Goal: Transaction & Acquisition: Download file/media

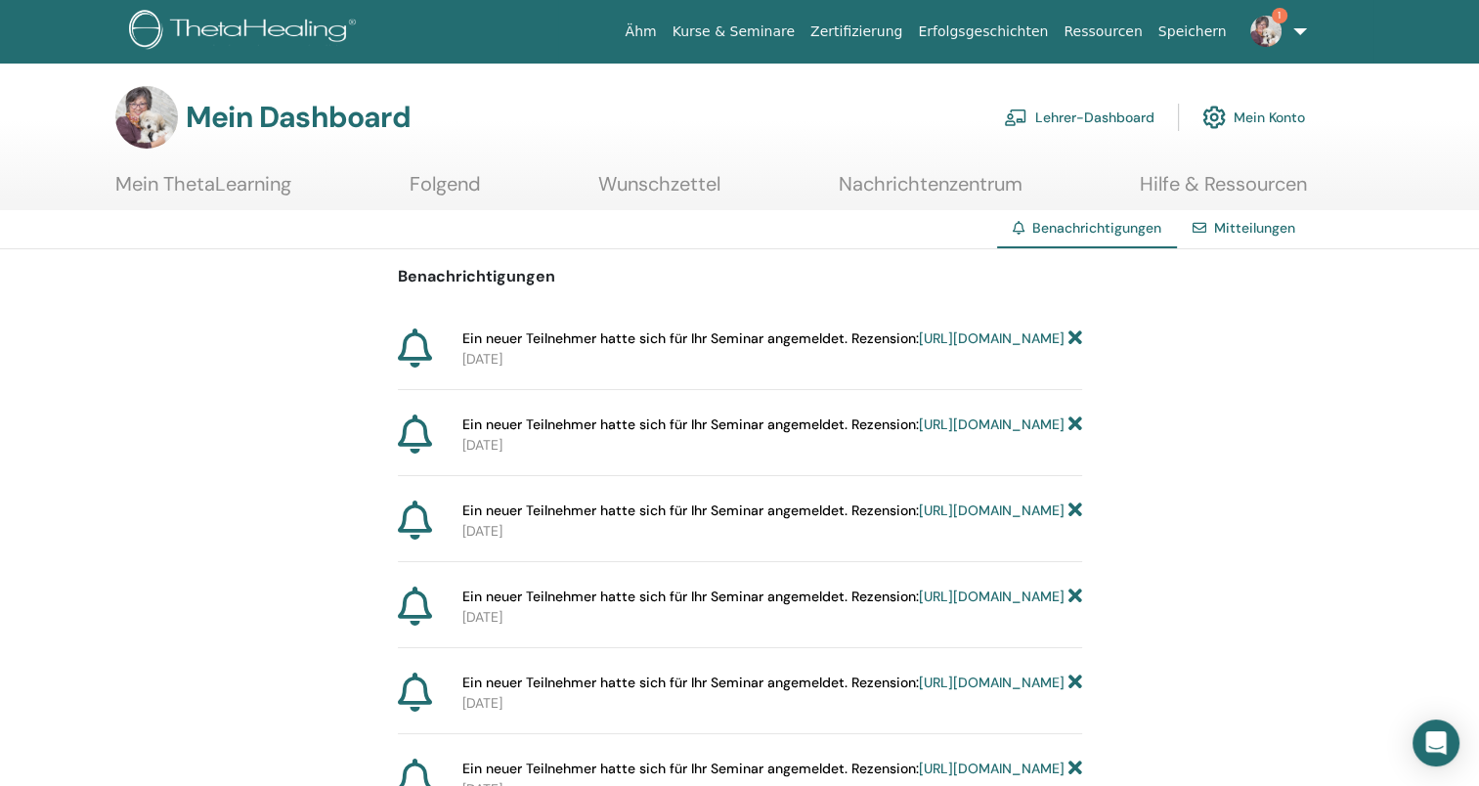
click at [919, 347] on link "[URL][DOMAIN_NAME]" at bounding box center [992, 339] width 146 height 18
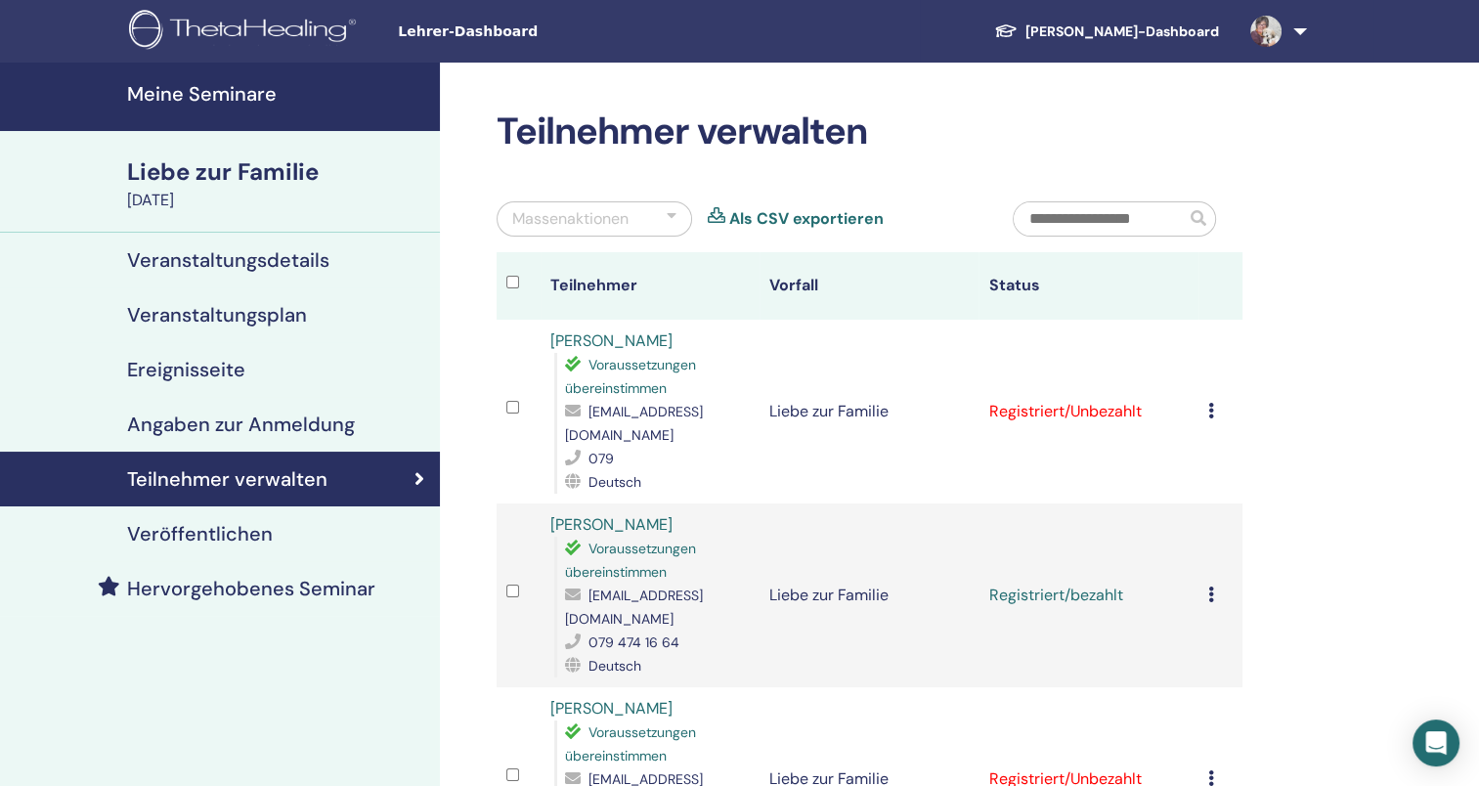
click at [473, 28] on span "Lehrer-Dashboard" at bounding box center [544, 32] width 293 height 21
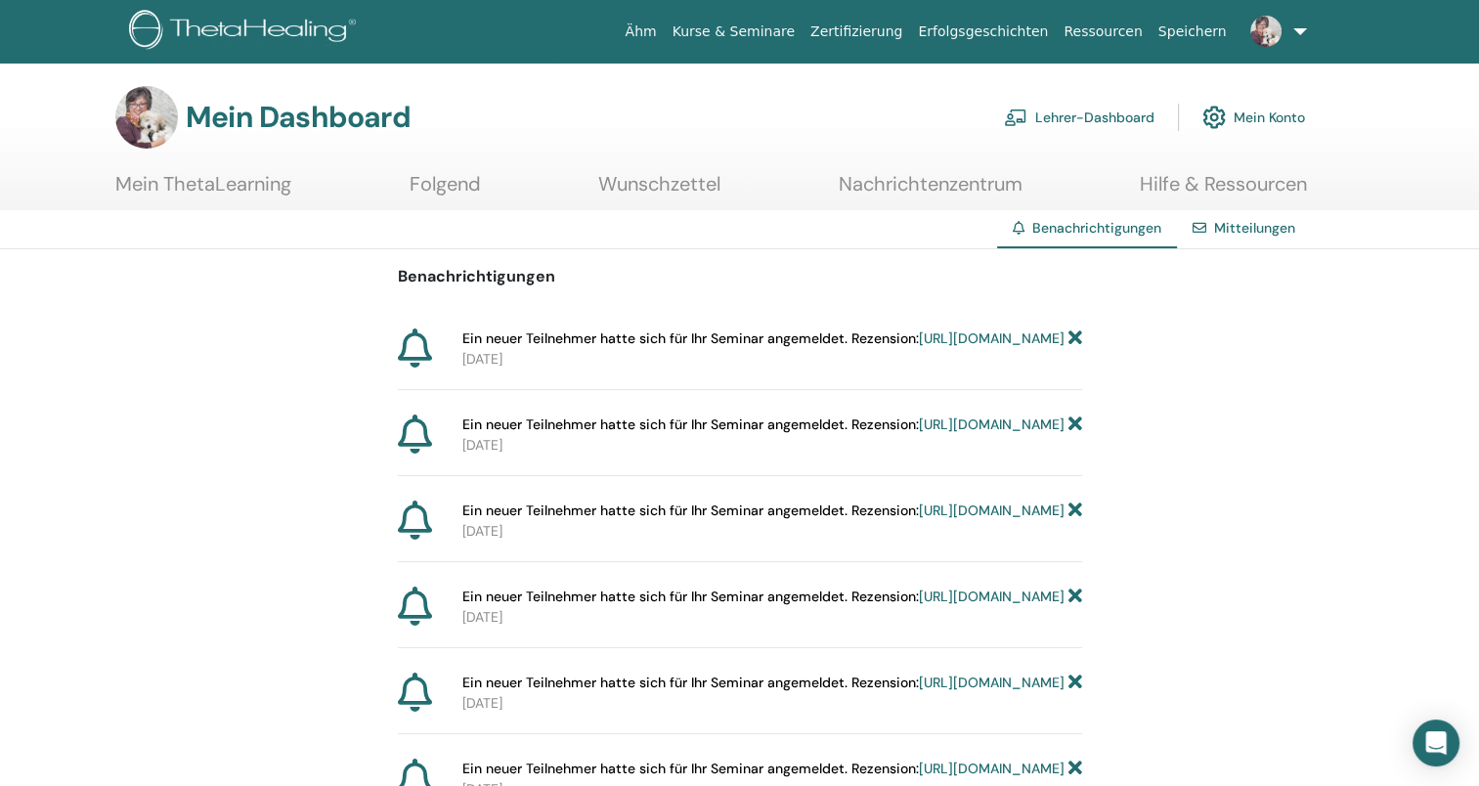
click at [1048, 111] on font "Lehrer-Dashboard" at bounding box center [1094, 118] width 119 height 18
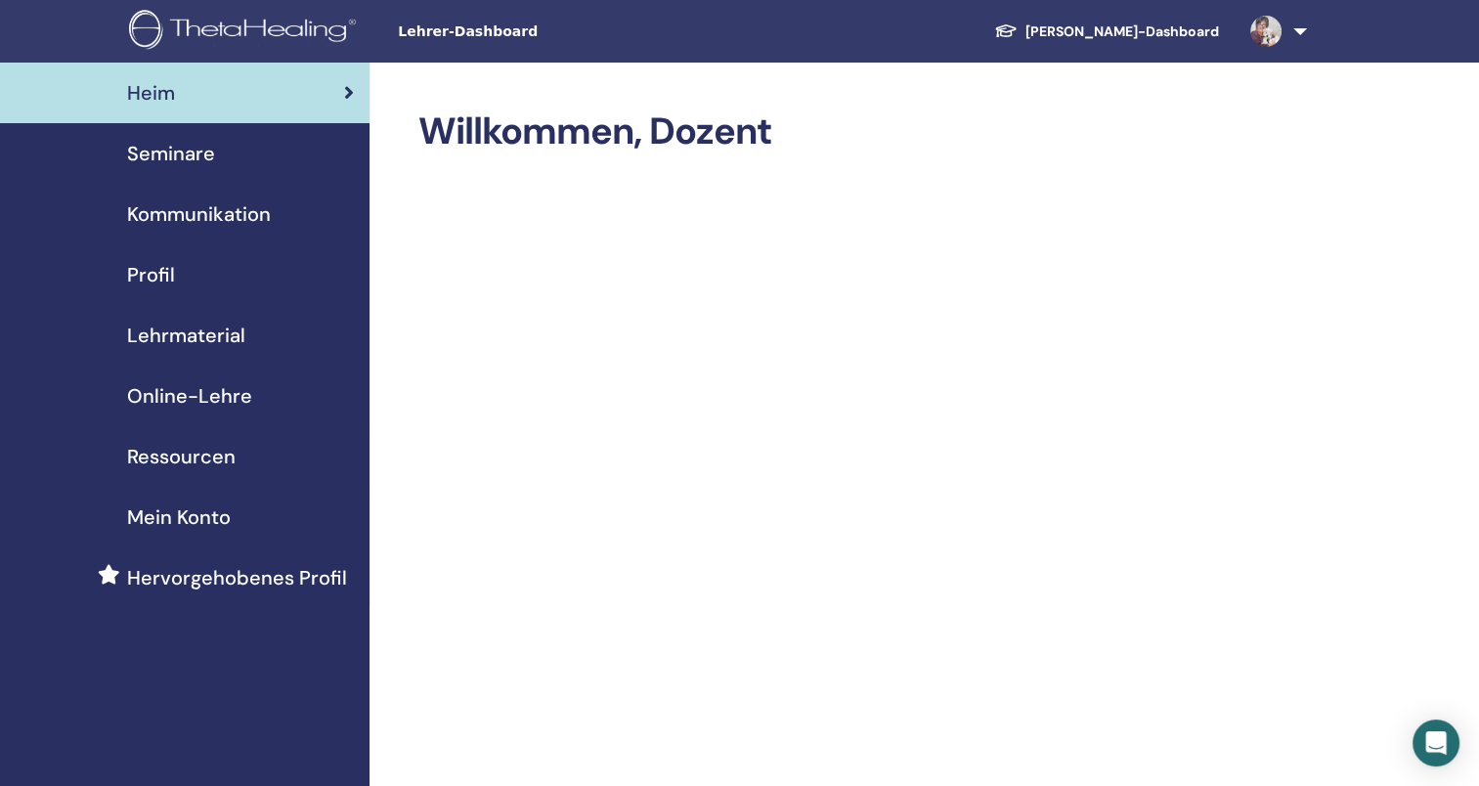
click at [218, 329] on span "Lehrmaterial" at bounding box center [186, 335] width 118 height 29
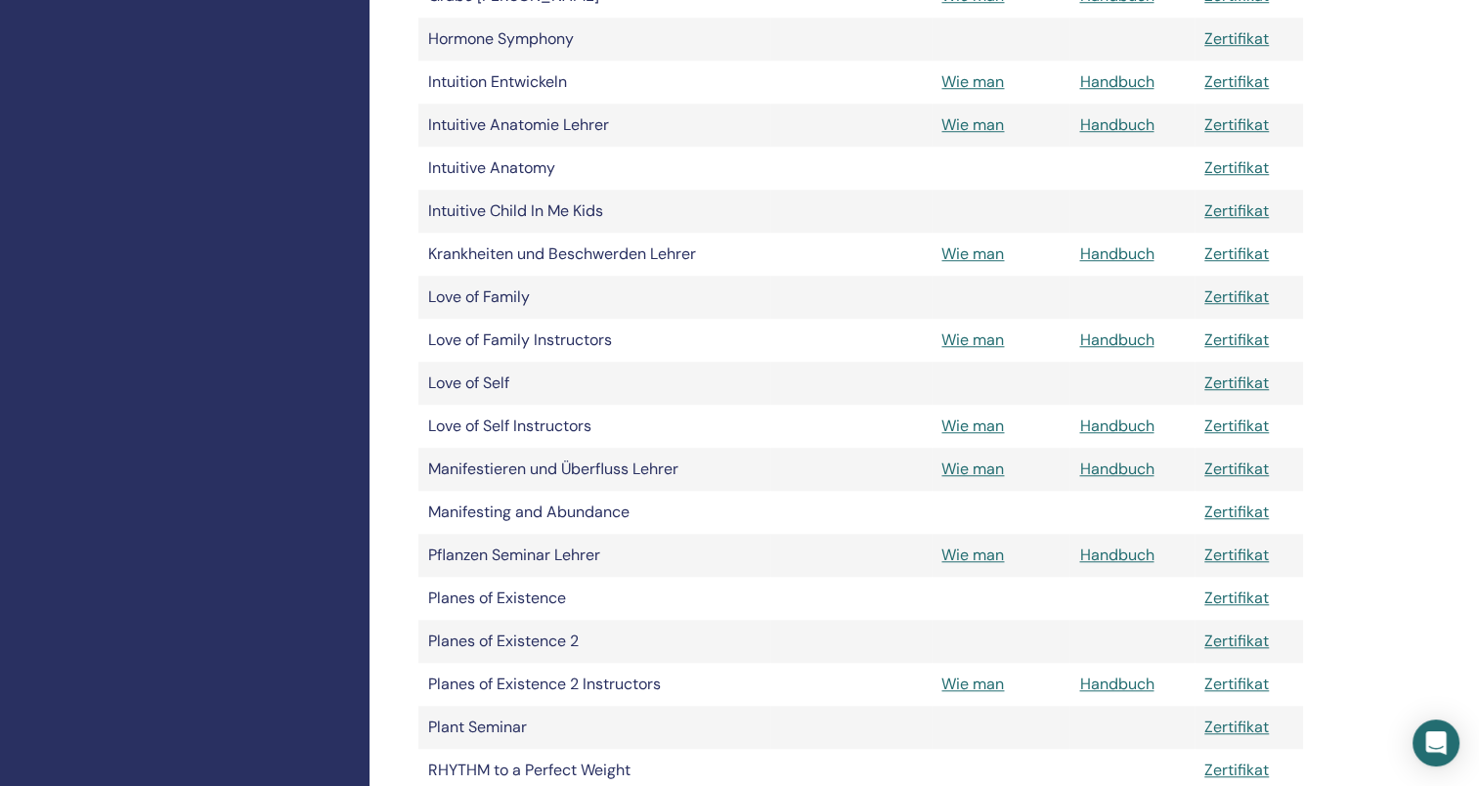
scroll to position [1572, 0]
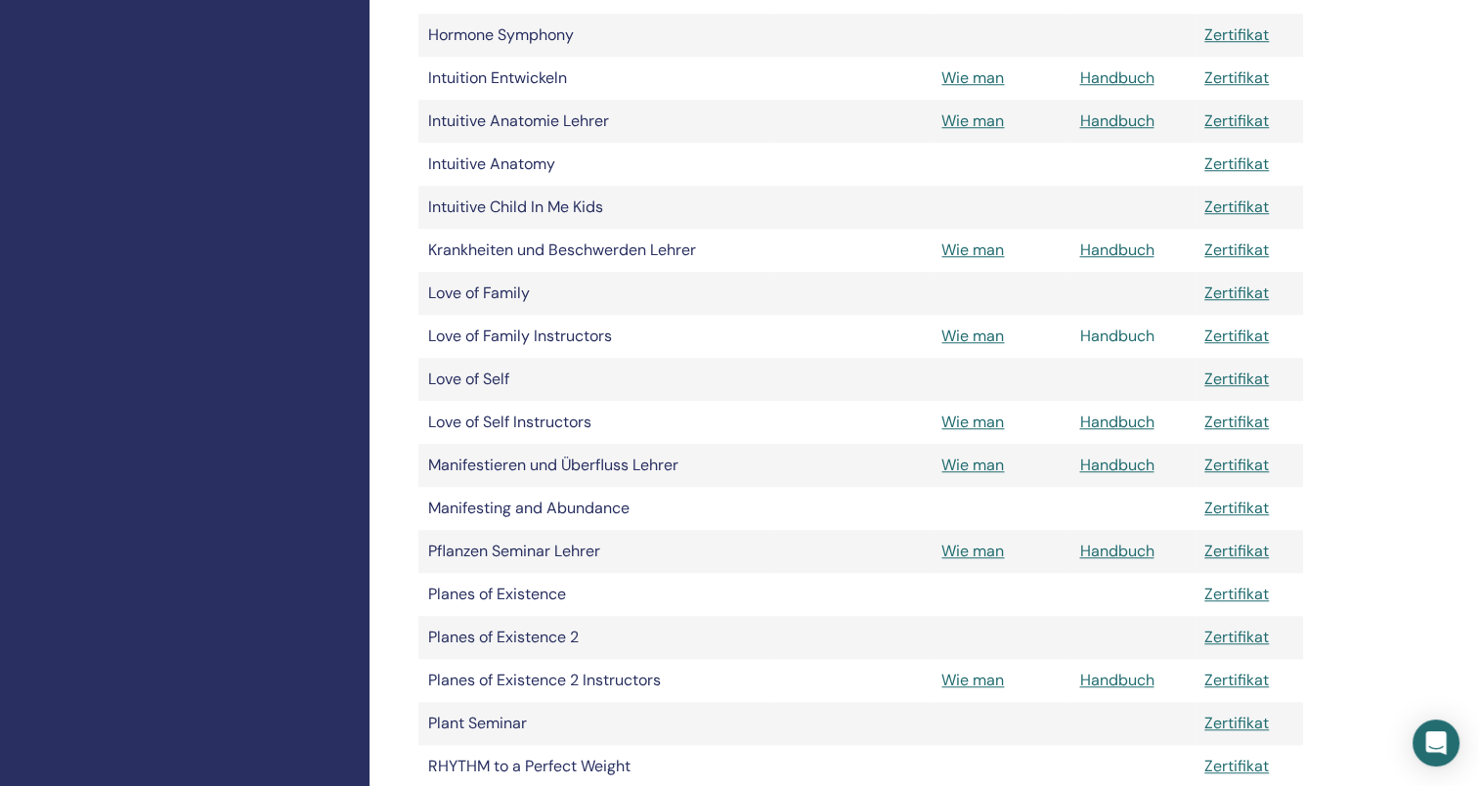
click at [1115, 332] on link "Handbuch" at bounding box center [1116, 336] width 74 height 21
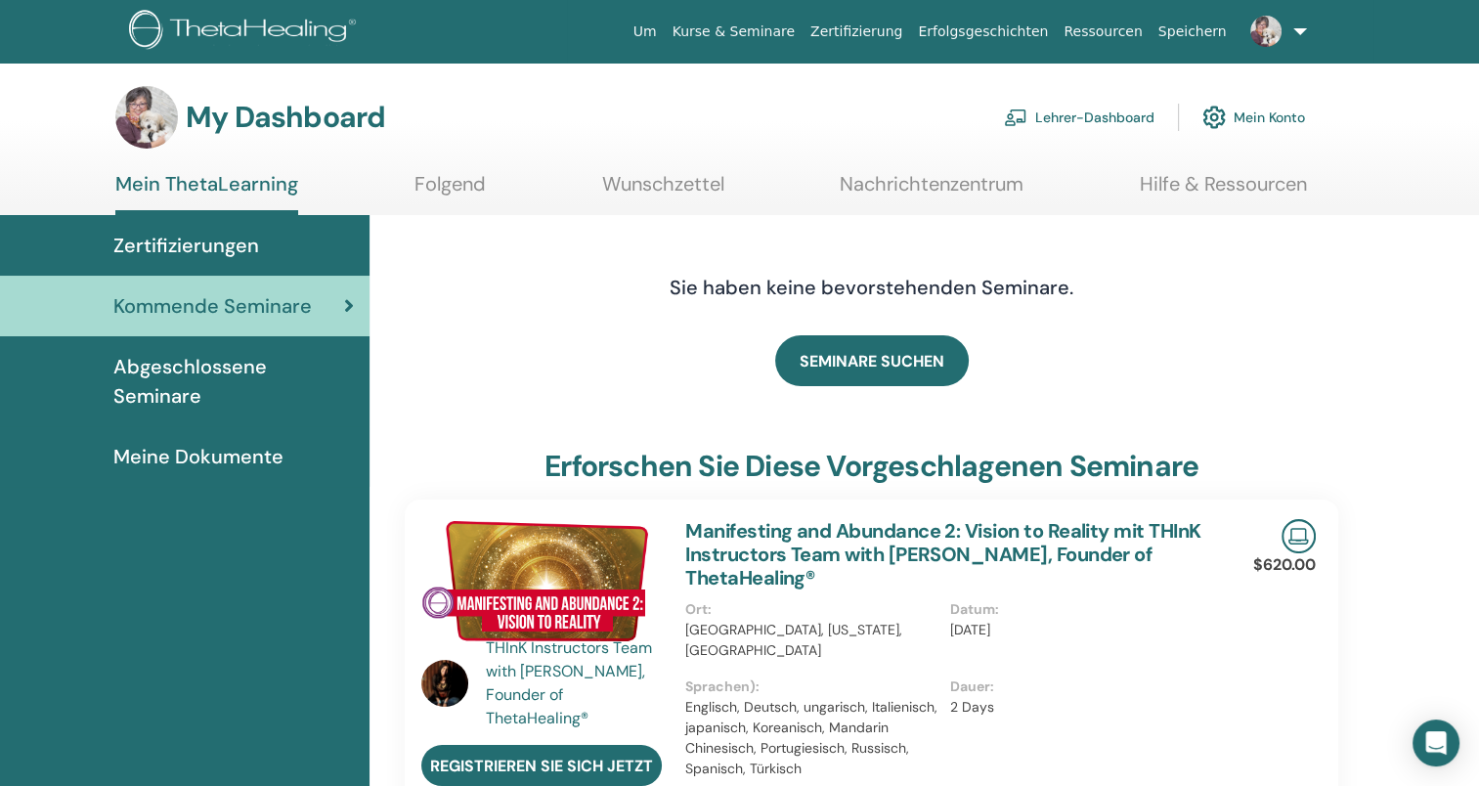
click at [1091, 113] on link "Lehrer-Dashboard" at bounding box center [1079, 117] width 151 height 43
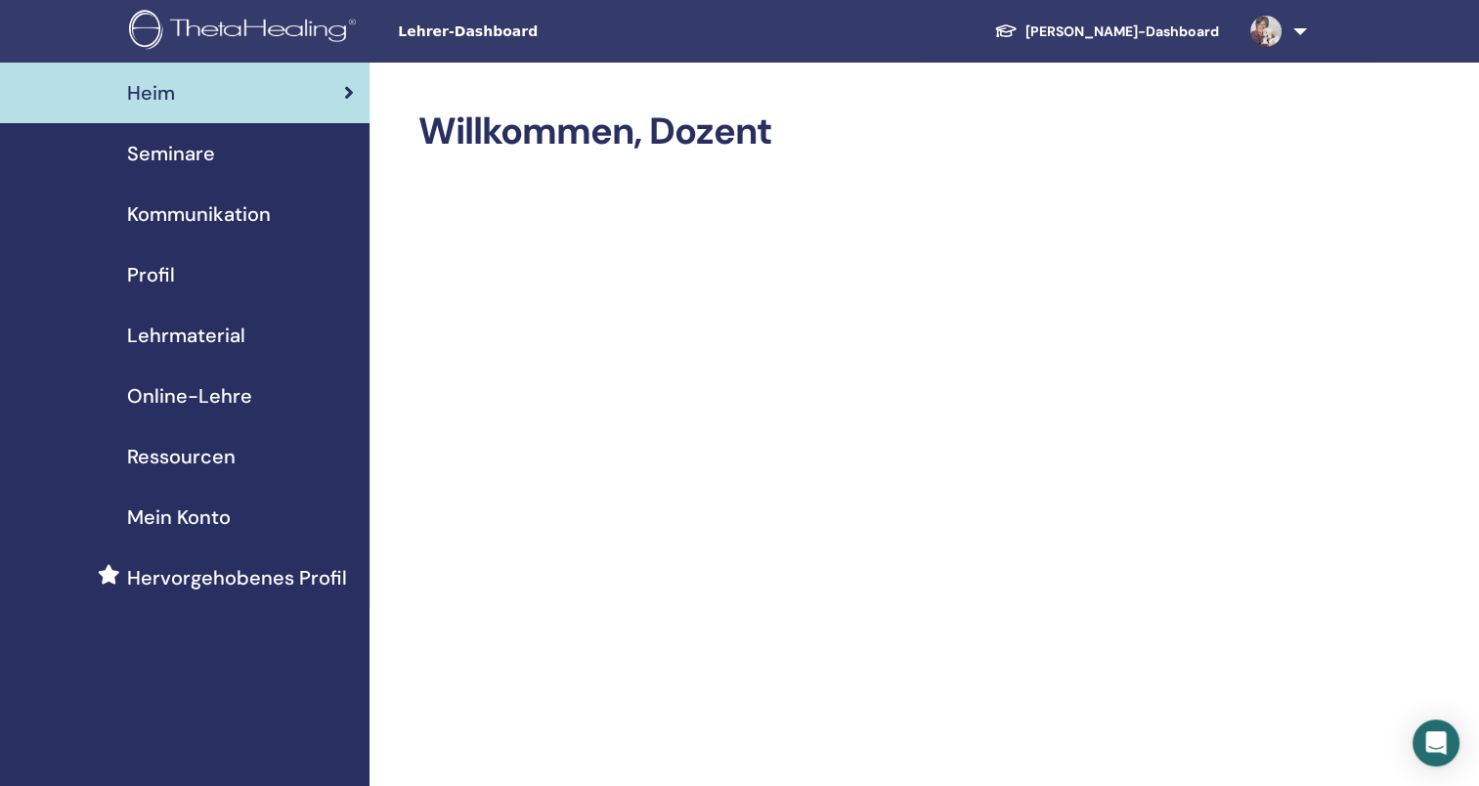
click at [195, 153] on span "Seminare" at bounding box center [171, 153] width 88 height 29
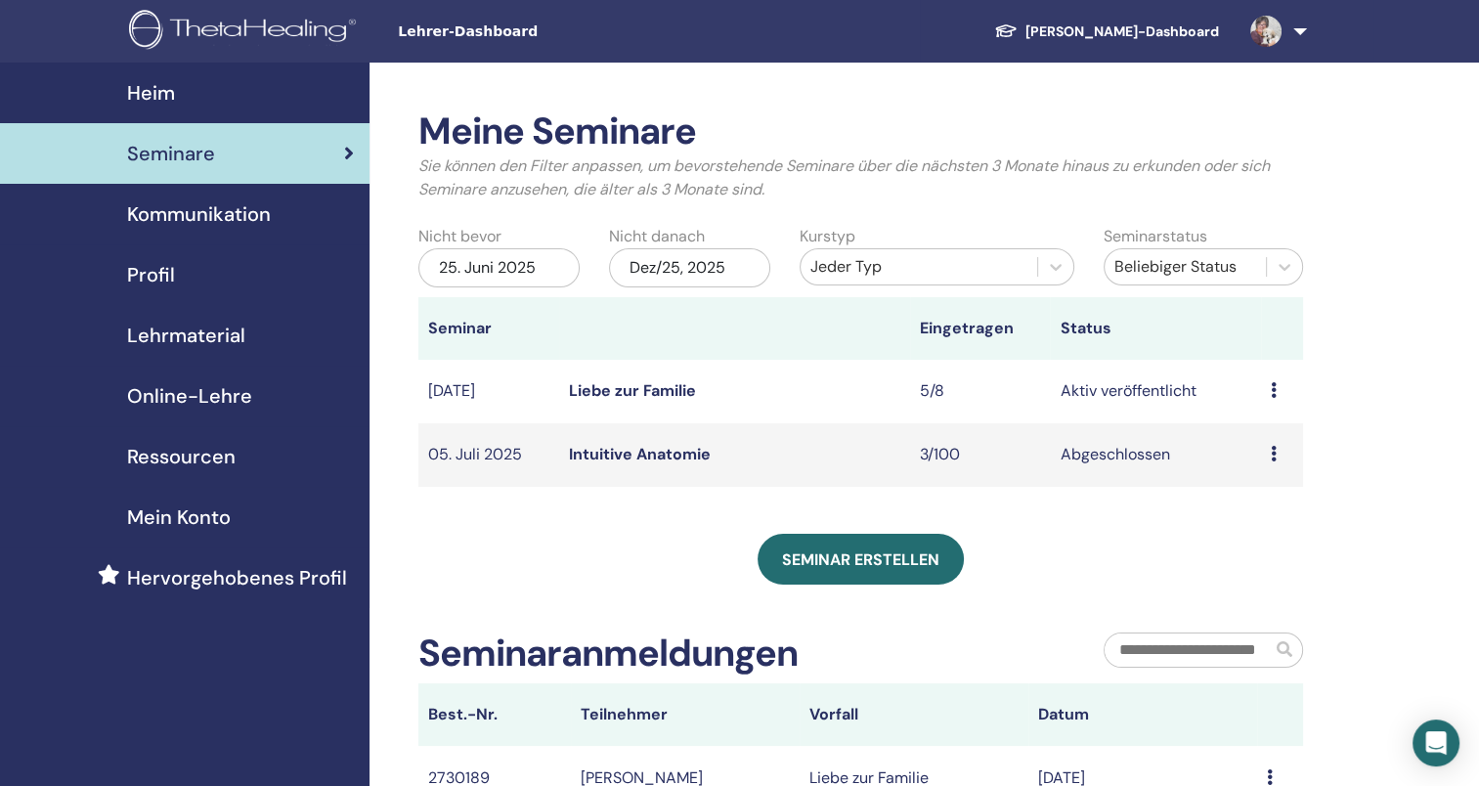
click at [657, 389] on link "Liebe zur Familie" at bounding box center [632, 390] width 127 height 21
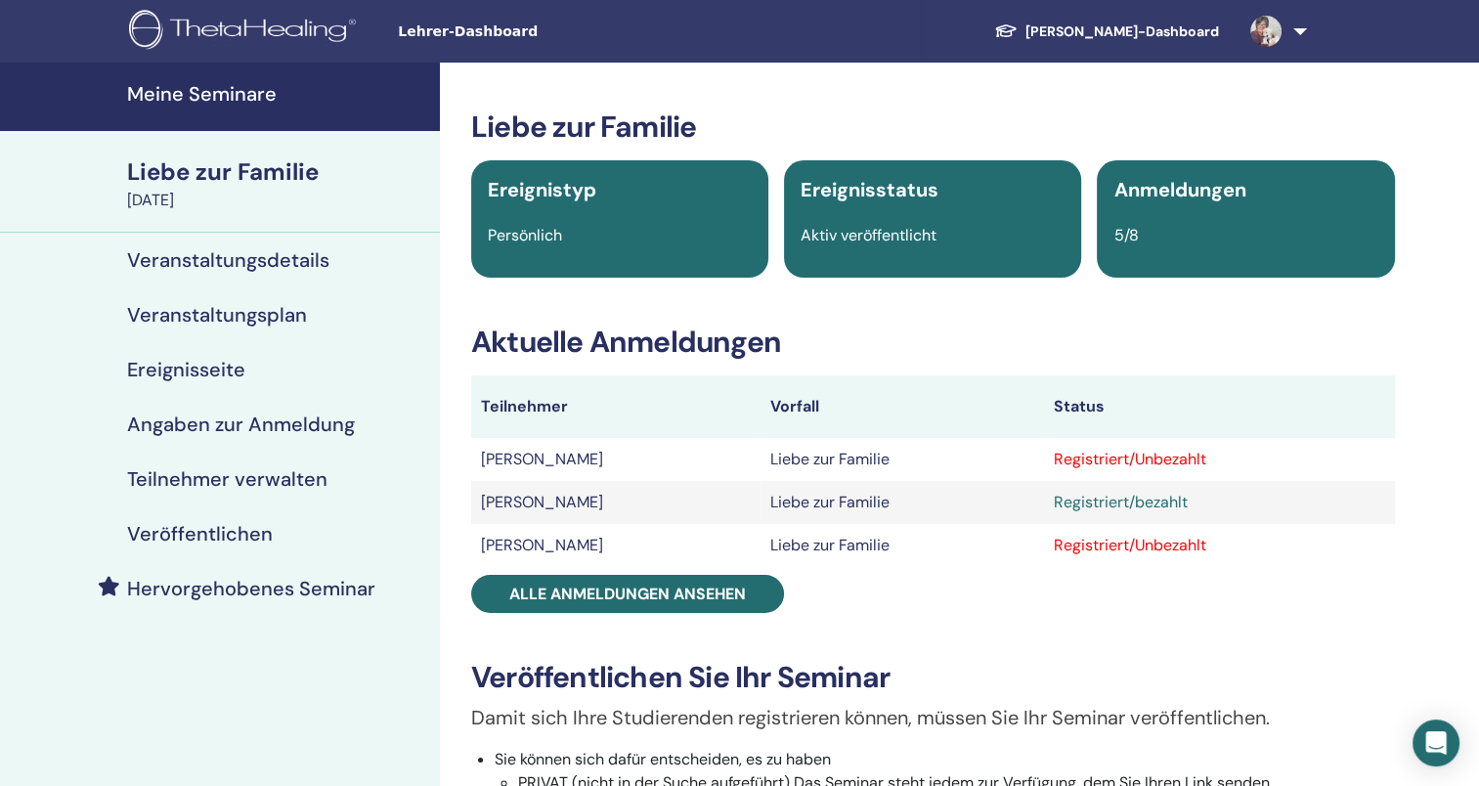
click at [301, 478] on h4 "Teilnehmer verwalten" at bounding box center [227, 478] width 200 height 23
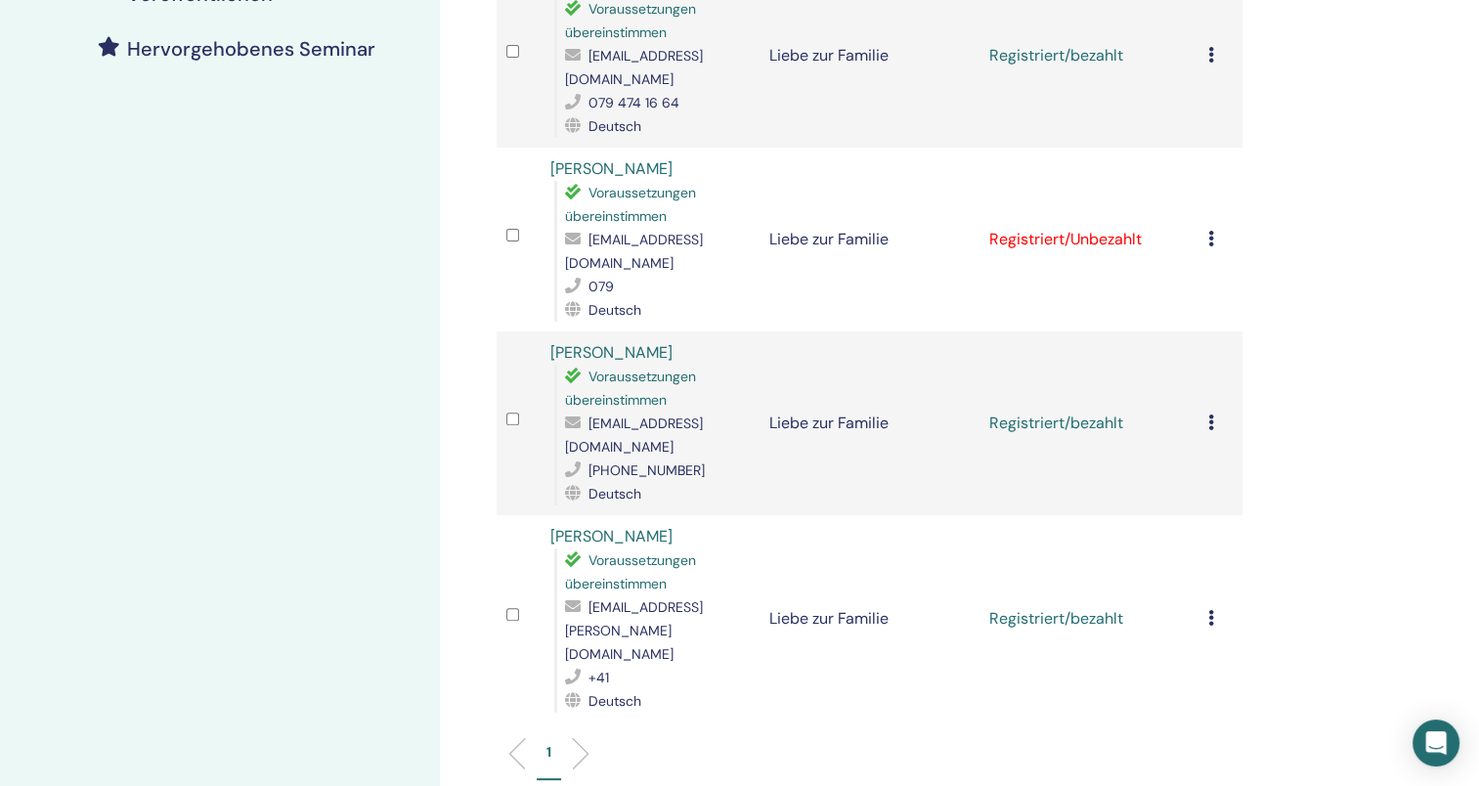
scroll to position [579, 0]
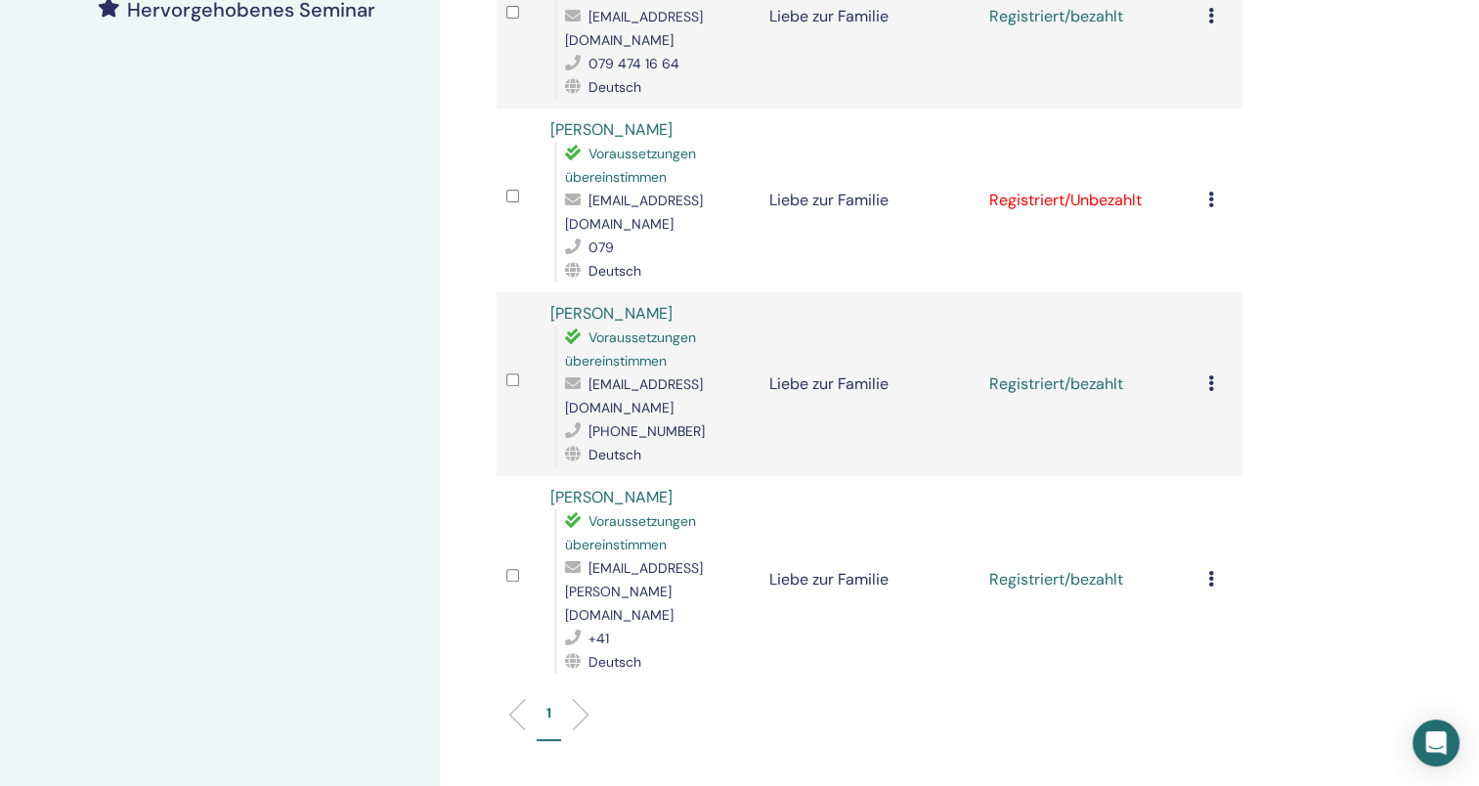
click at [1209, 571] on icon at bounding box center [1212, 579] width 6 height 16
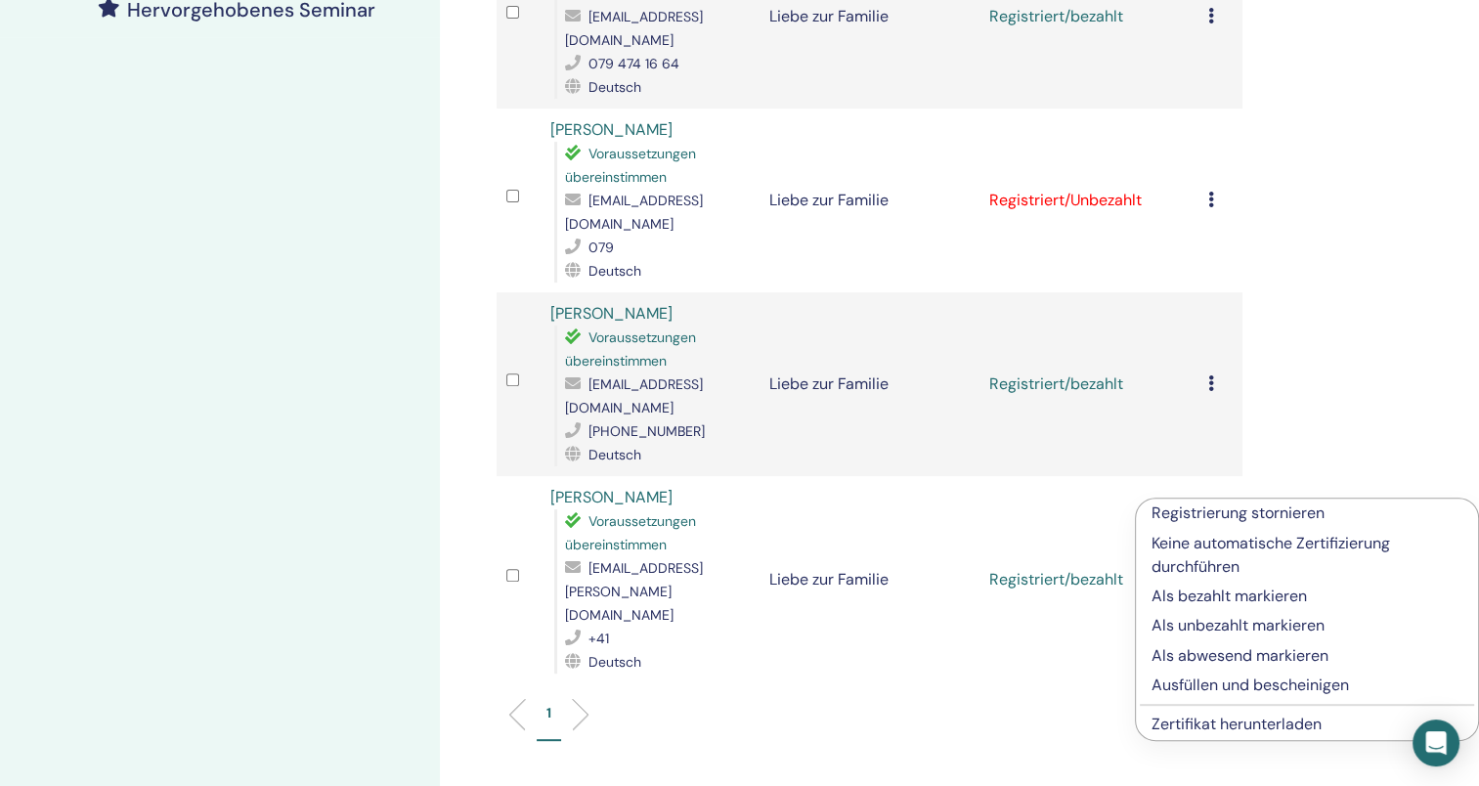
click at [1295, 724] on link "Zertifikat herunterladen" at bounding box center [1237, 724] width 170 height 21
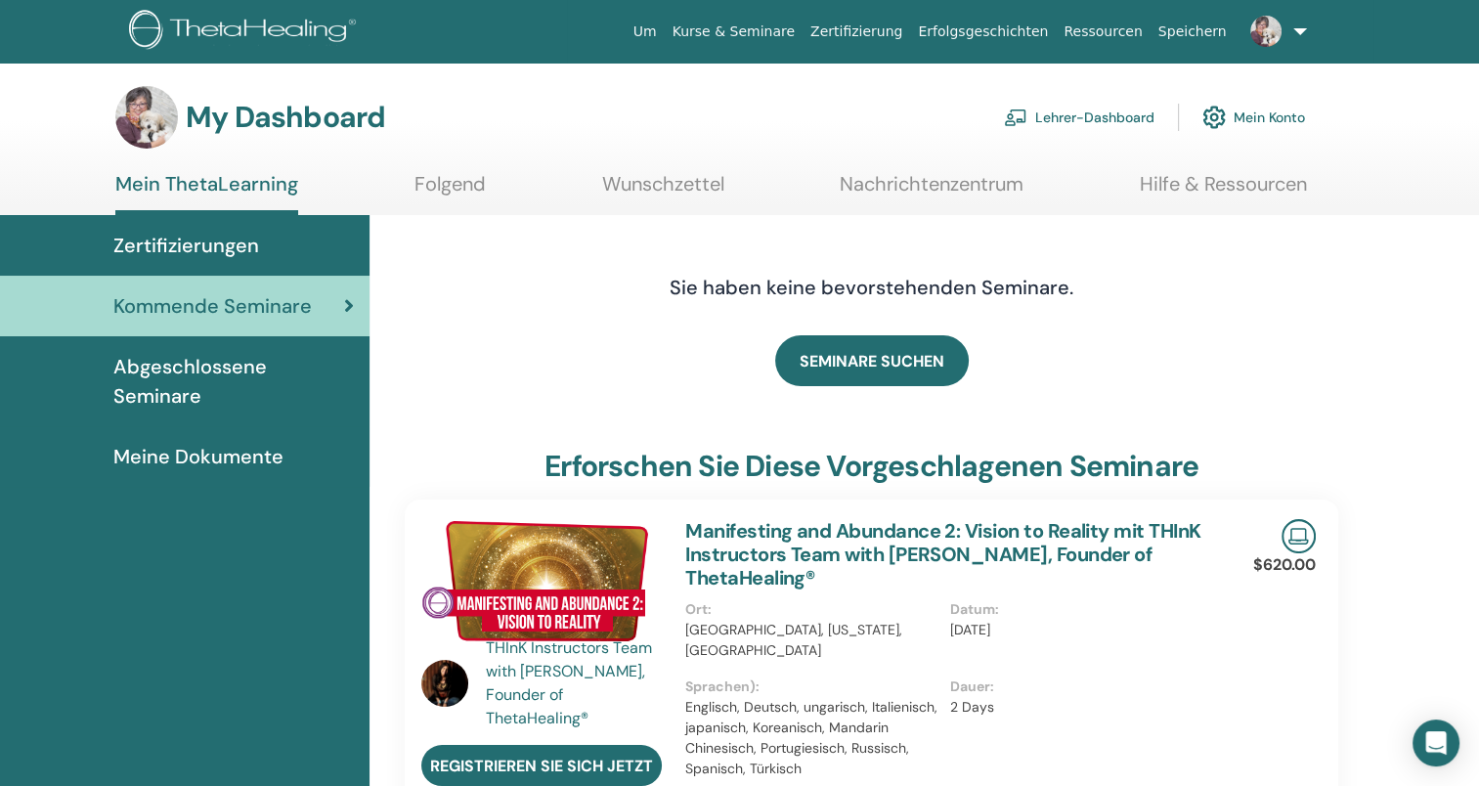
click at [1053, 110] on link "Lehrer-Dashboard" at bounding box center [1079, 117] width 151 height 43
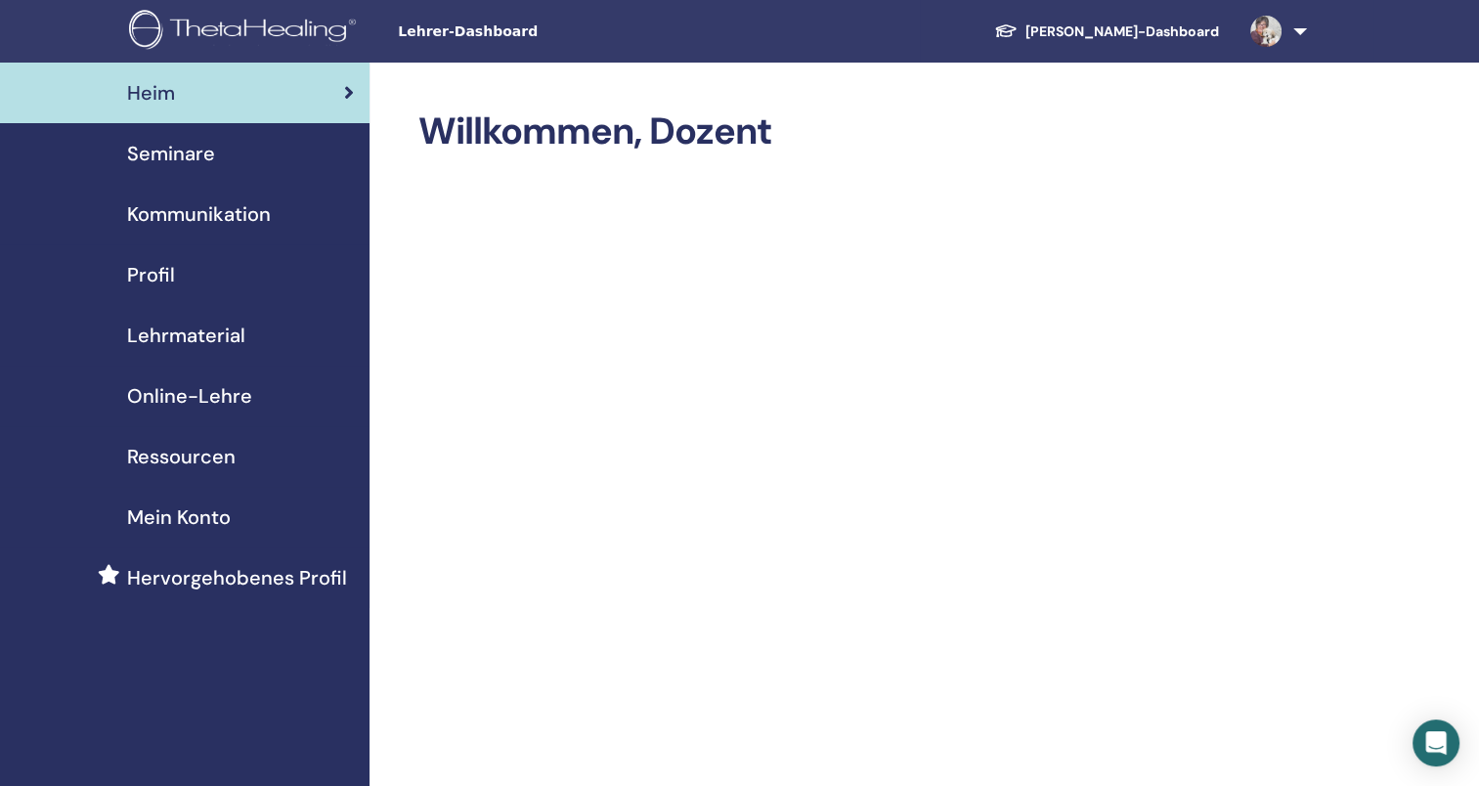
click at [160, 146] on span "Seminare" at bounding box center [171, 153] width 88 height 29
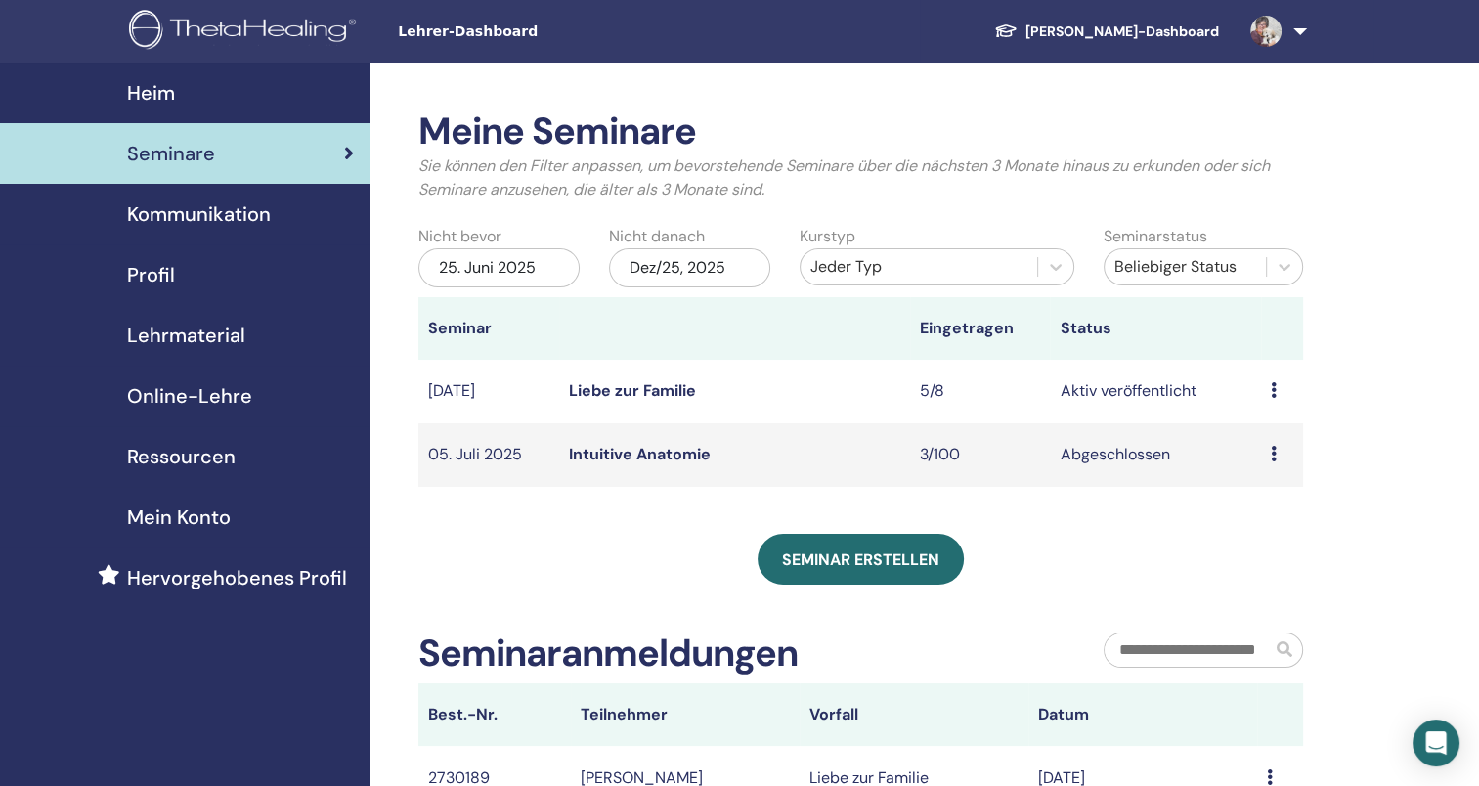
click at [606, 387] on link "Liebe zur Familie" at bounding box center [632, 390] width 127 height 21
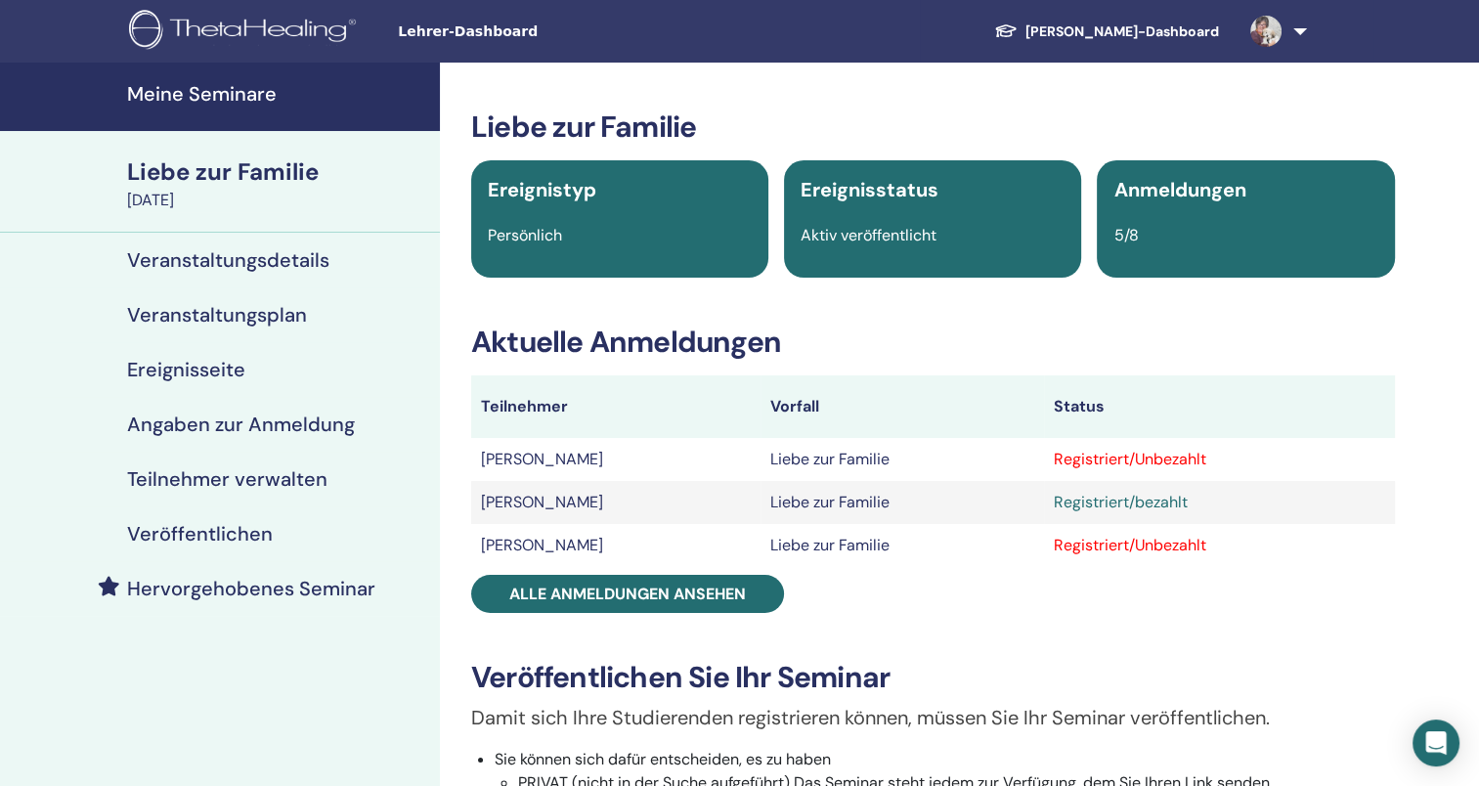
click at [240, 471] on h4 "Teilnehmer verwalten" at bounding box center [227, 478] width 200 height 23
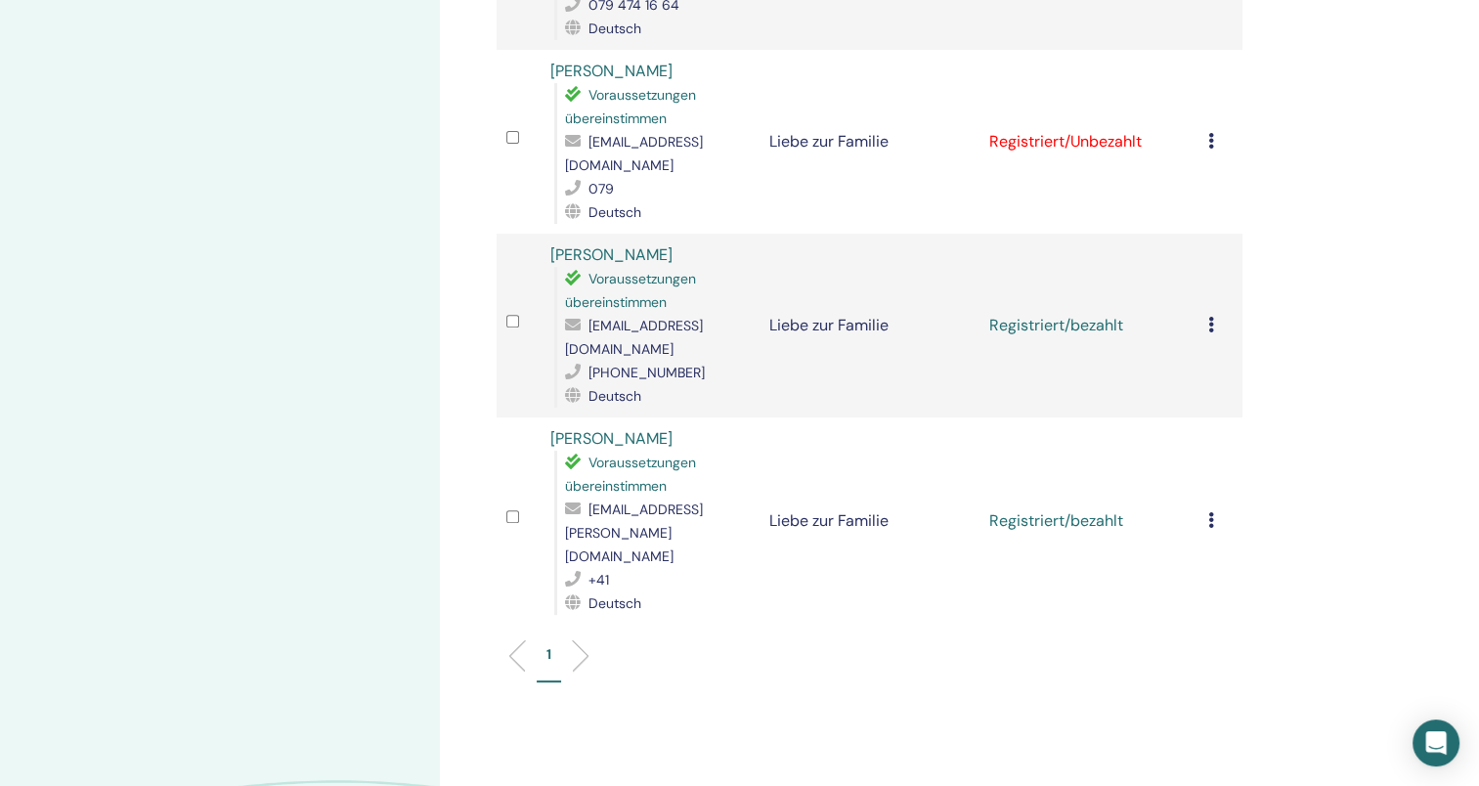
scroll to position [649, 0]
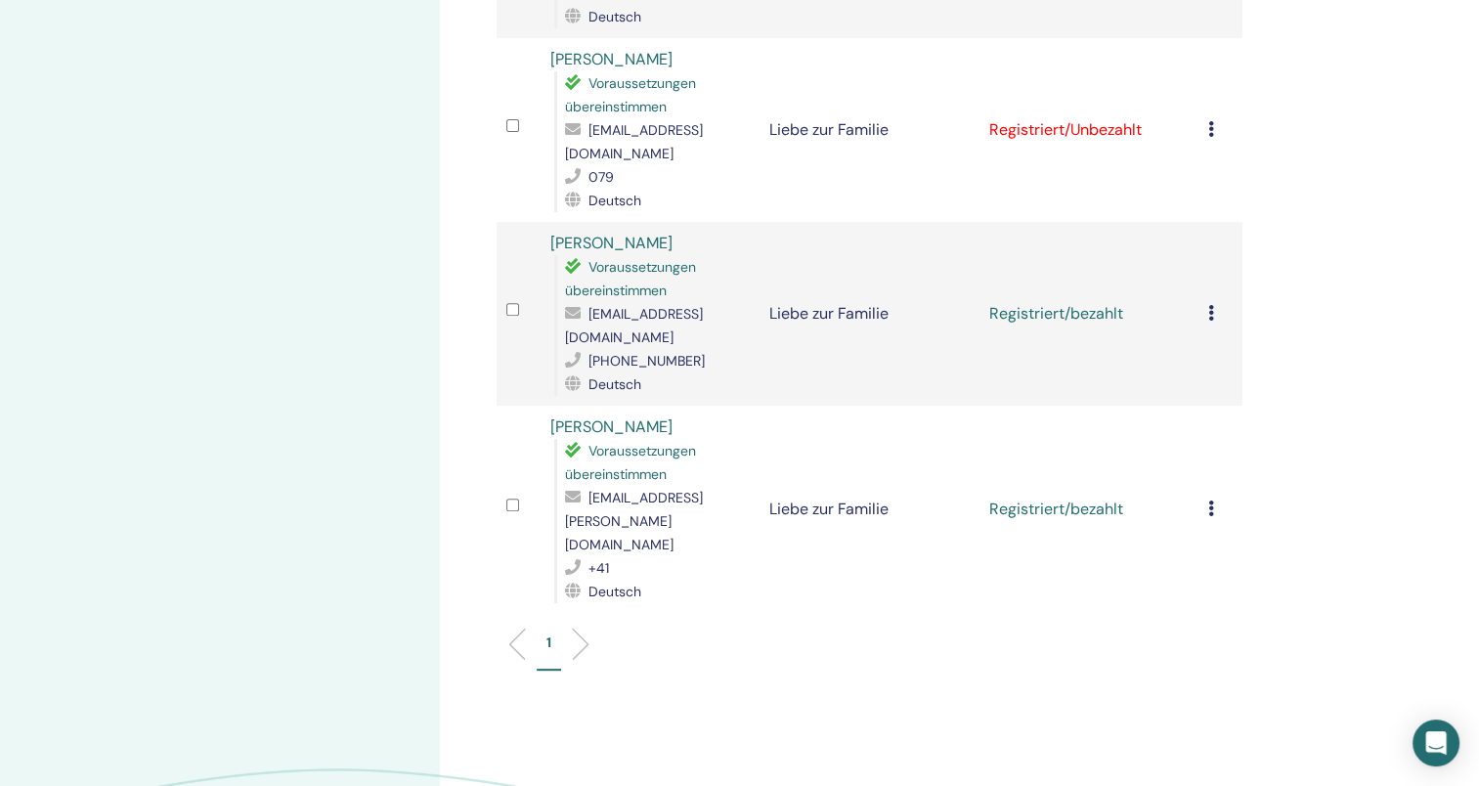
click at [1210, 501] on icon at bounding box center [1212, 509] width 6 height 16
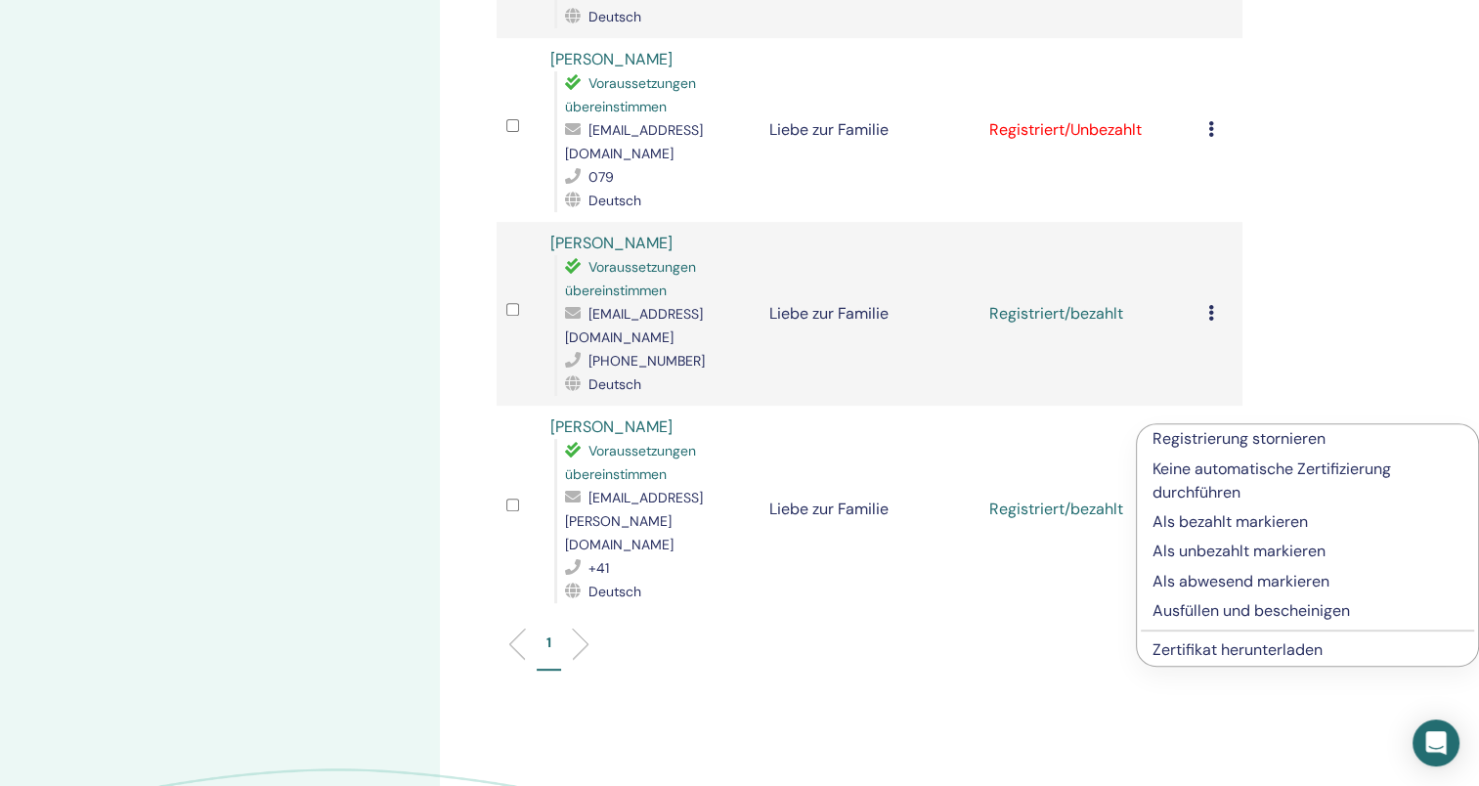
click at [1183, 650] on link "Zertifikat herunterladen" at bounding box center [1238, 649] width 170 height 21
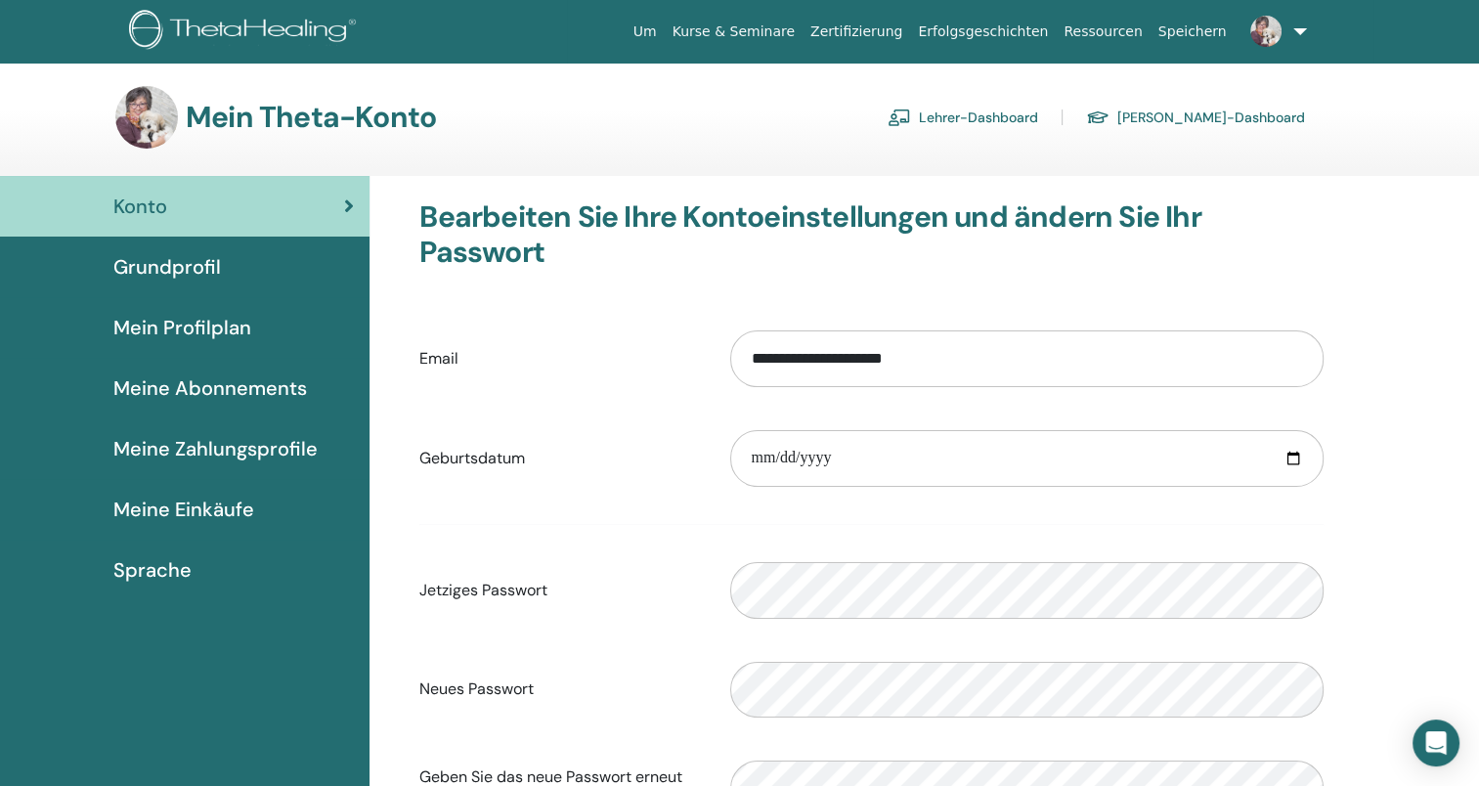
click at [1038, 115] on link "Lehrer-Dashboard" at bounding box center [963, 117] width 151 height 31
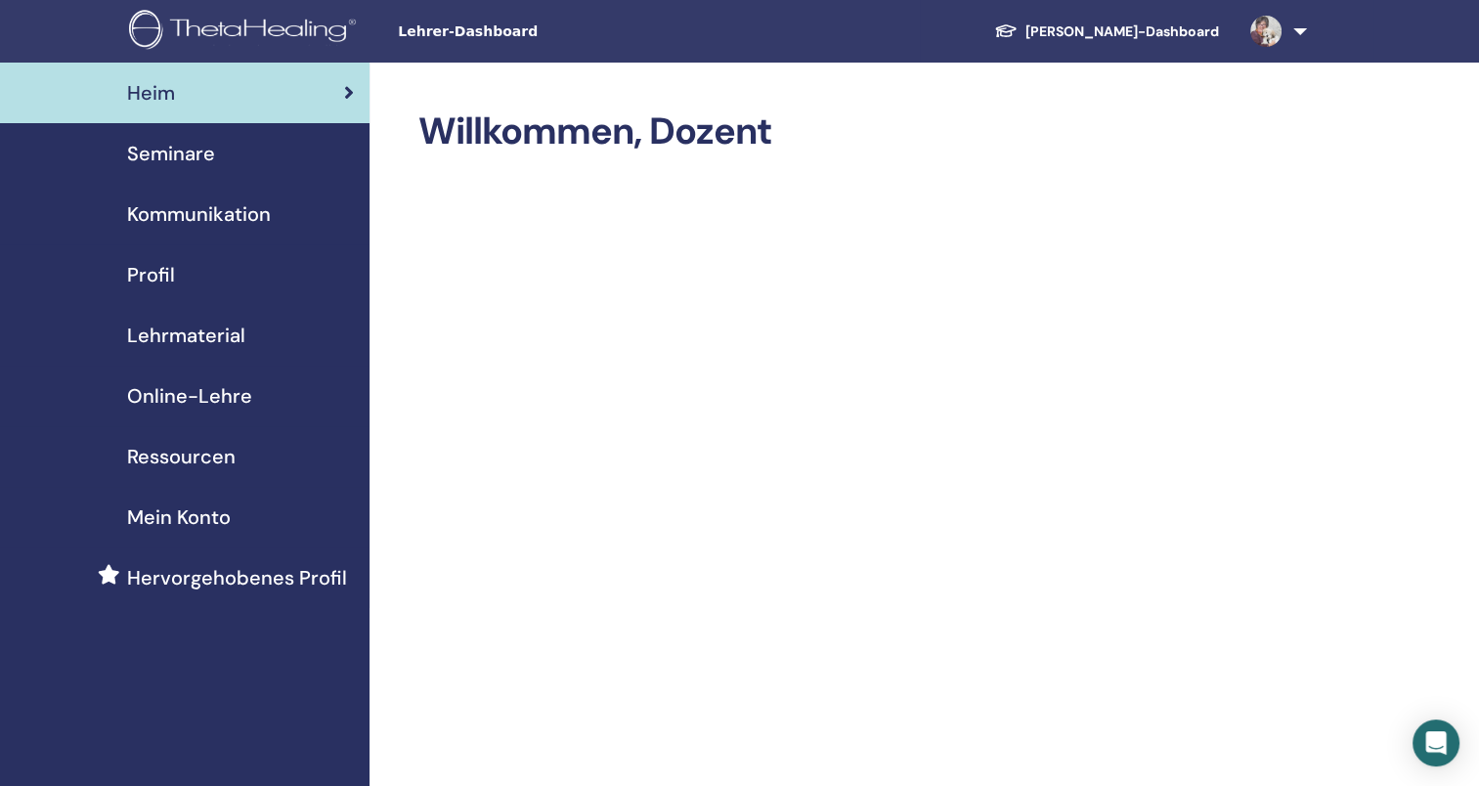
click at [186, 153] on span "Seminare" at bounding box center [171, 153] width 88 height 29
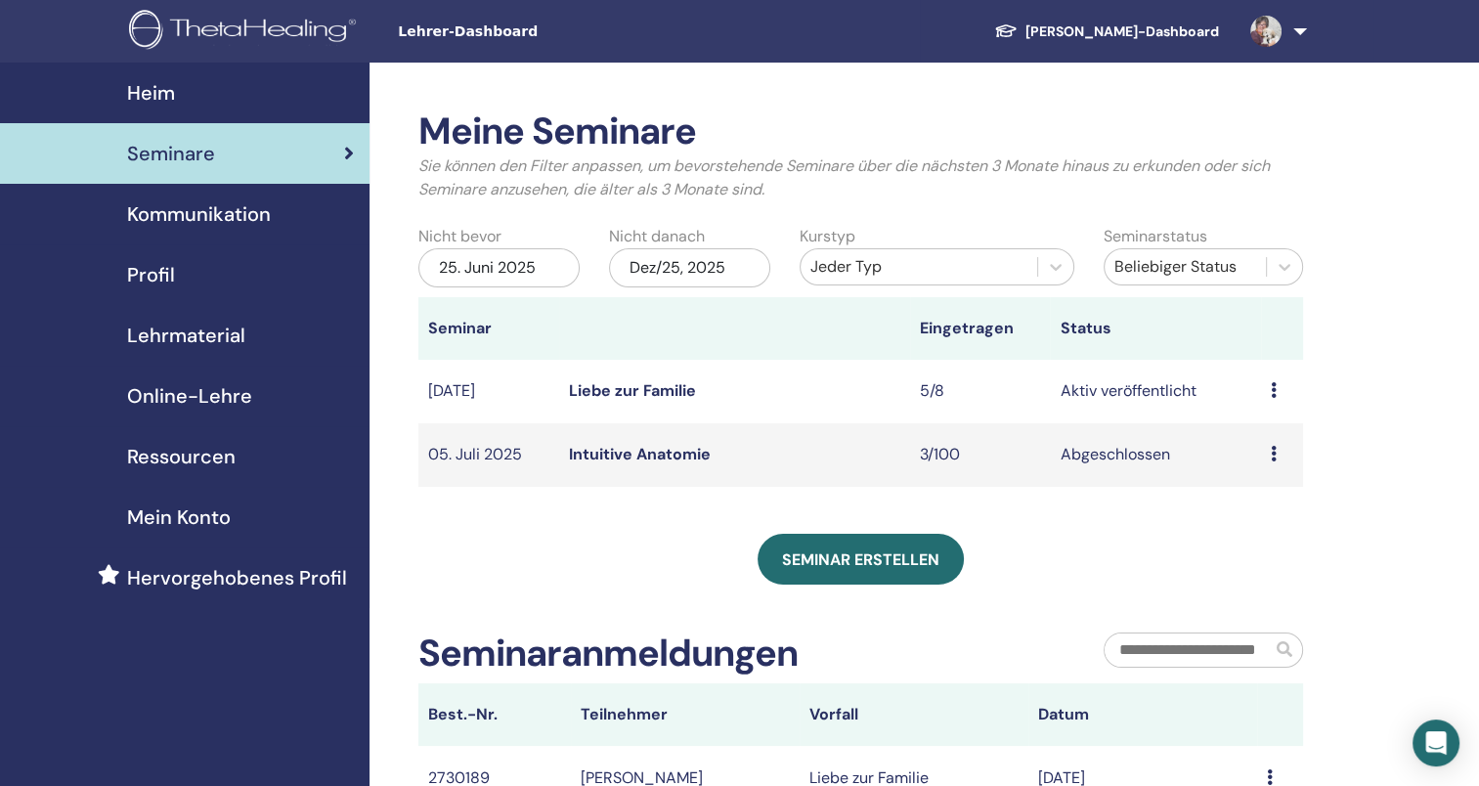
click at [593, 387] on link "Liebe zur Familie" at bounding box center [632, 390] width 127 height 21
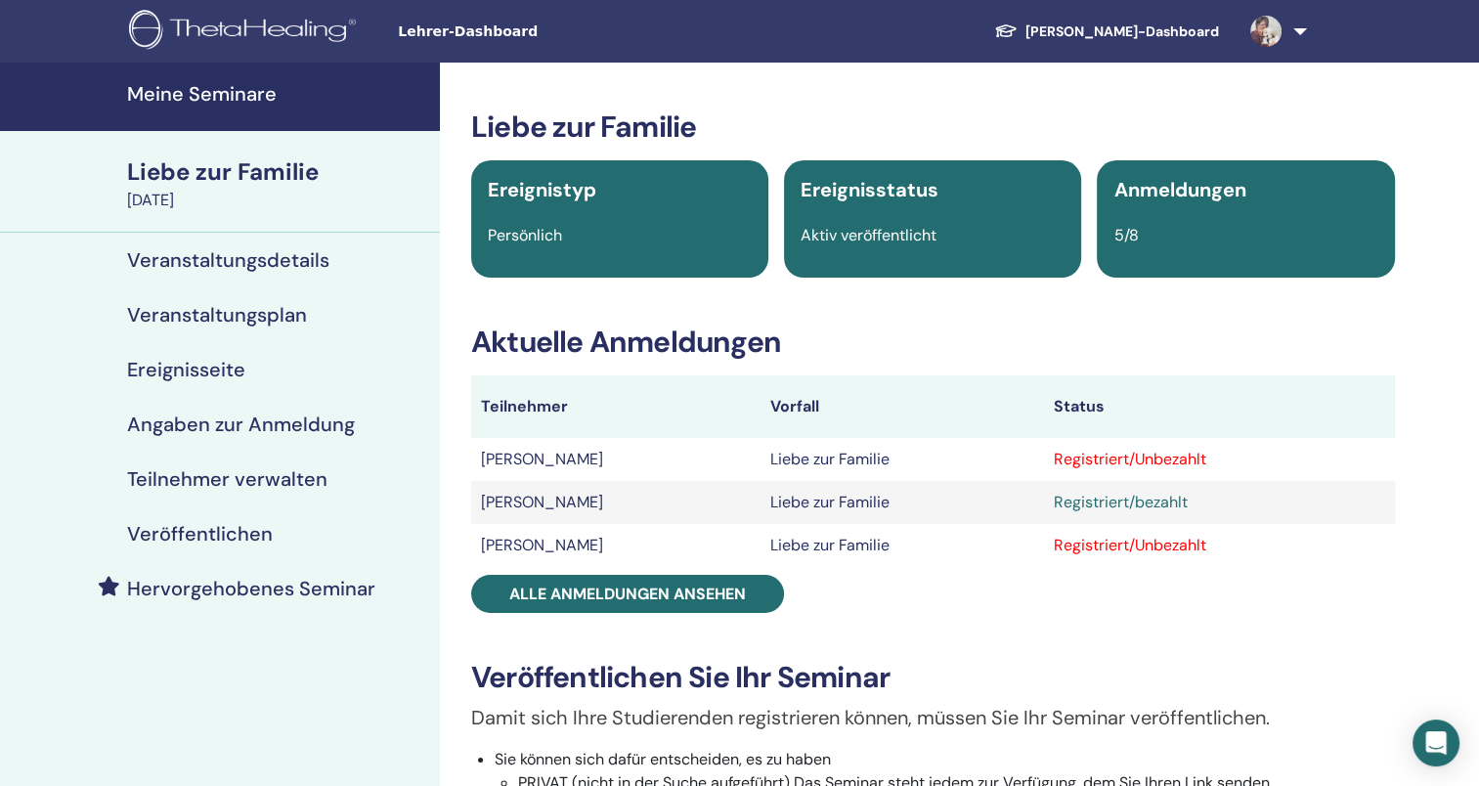
click at [225, 470] on h4 "Teilnehmer verwalten" at bounding box center [227, 478] width 200 height 23
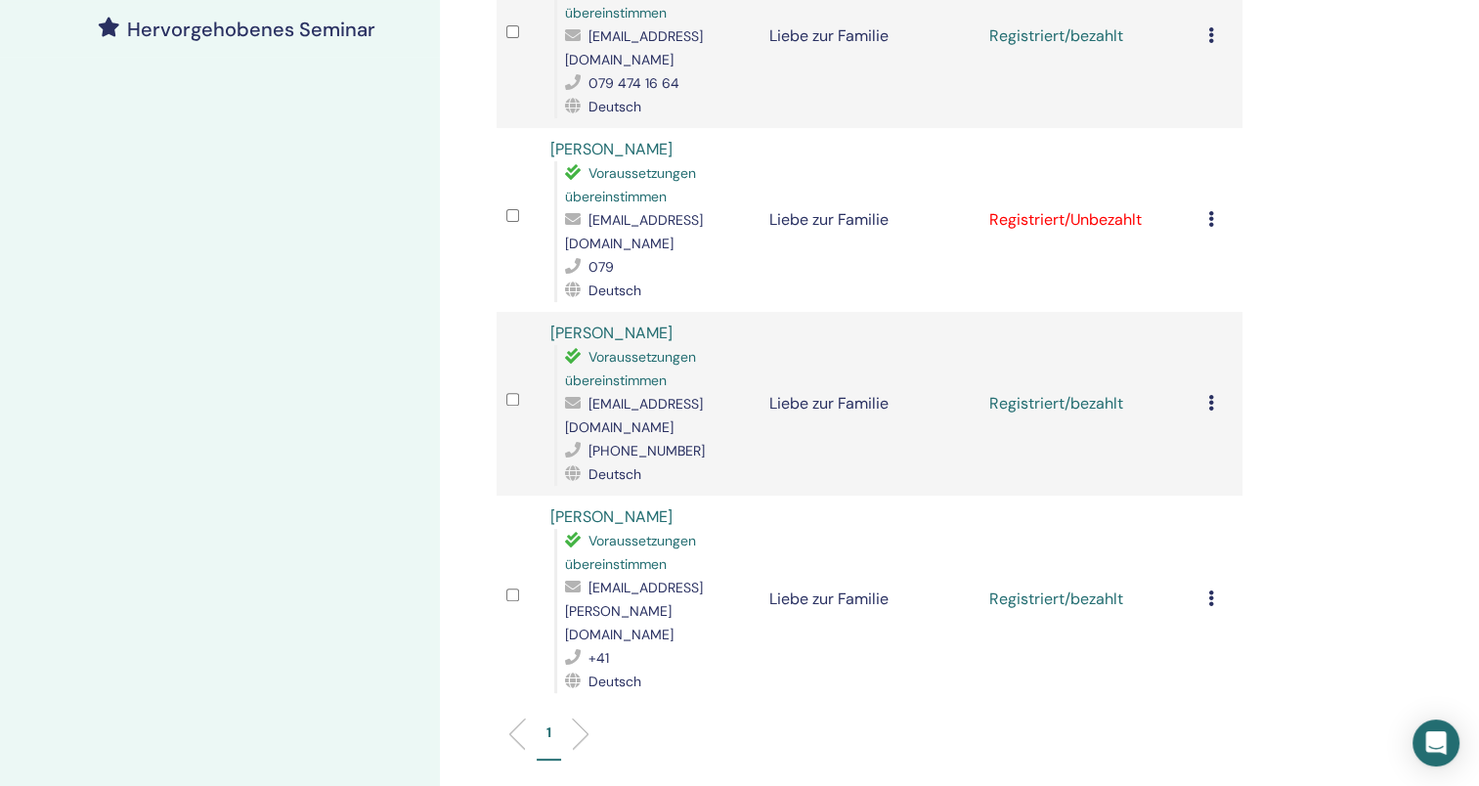
scroll to position [567, 0]
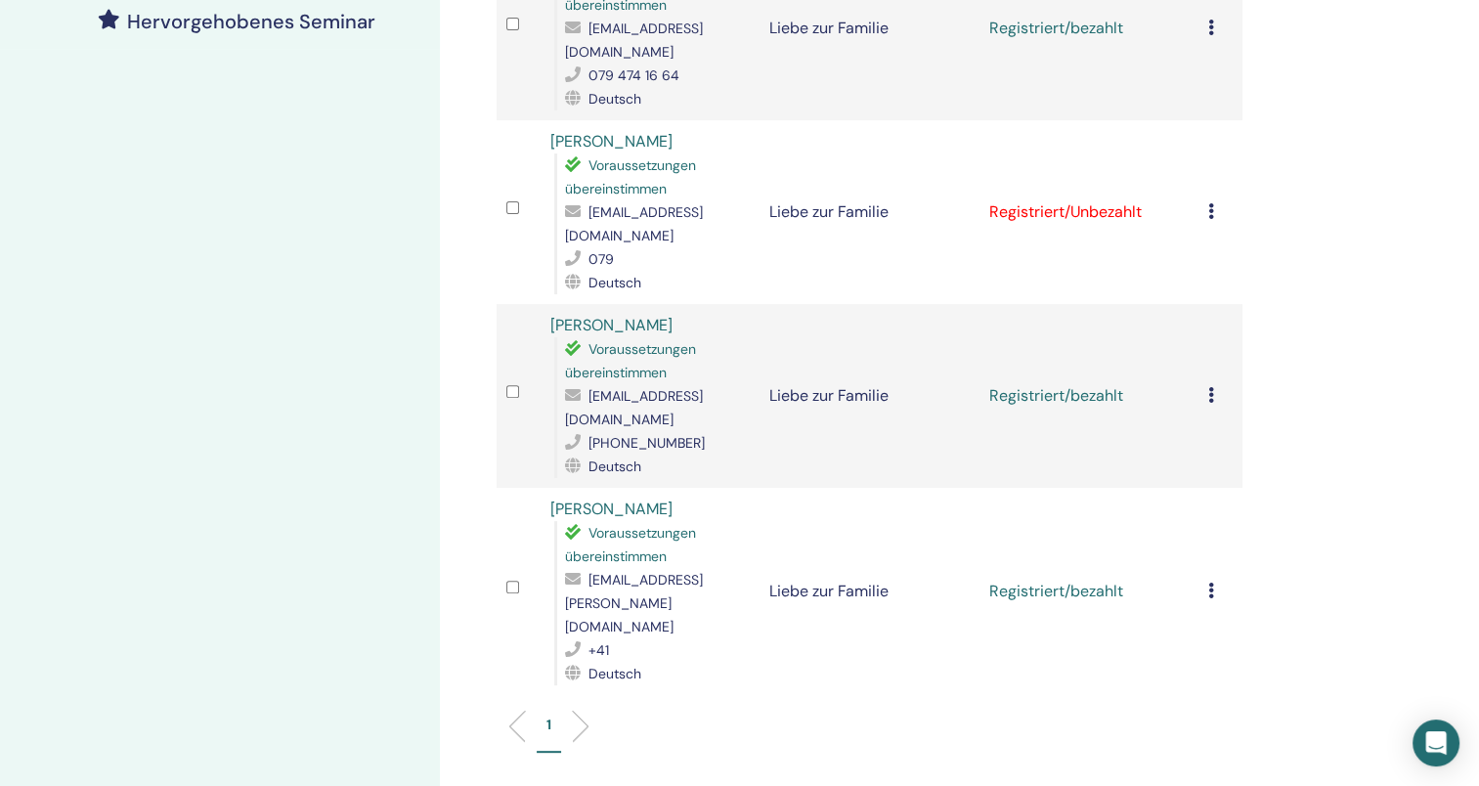
click at [1210, 387] on icon at bounding box center [1212, 395] width 6 height 16
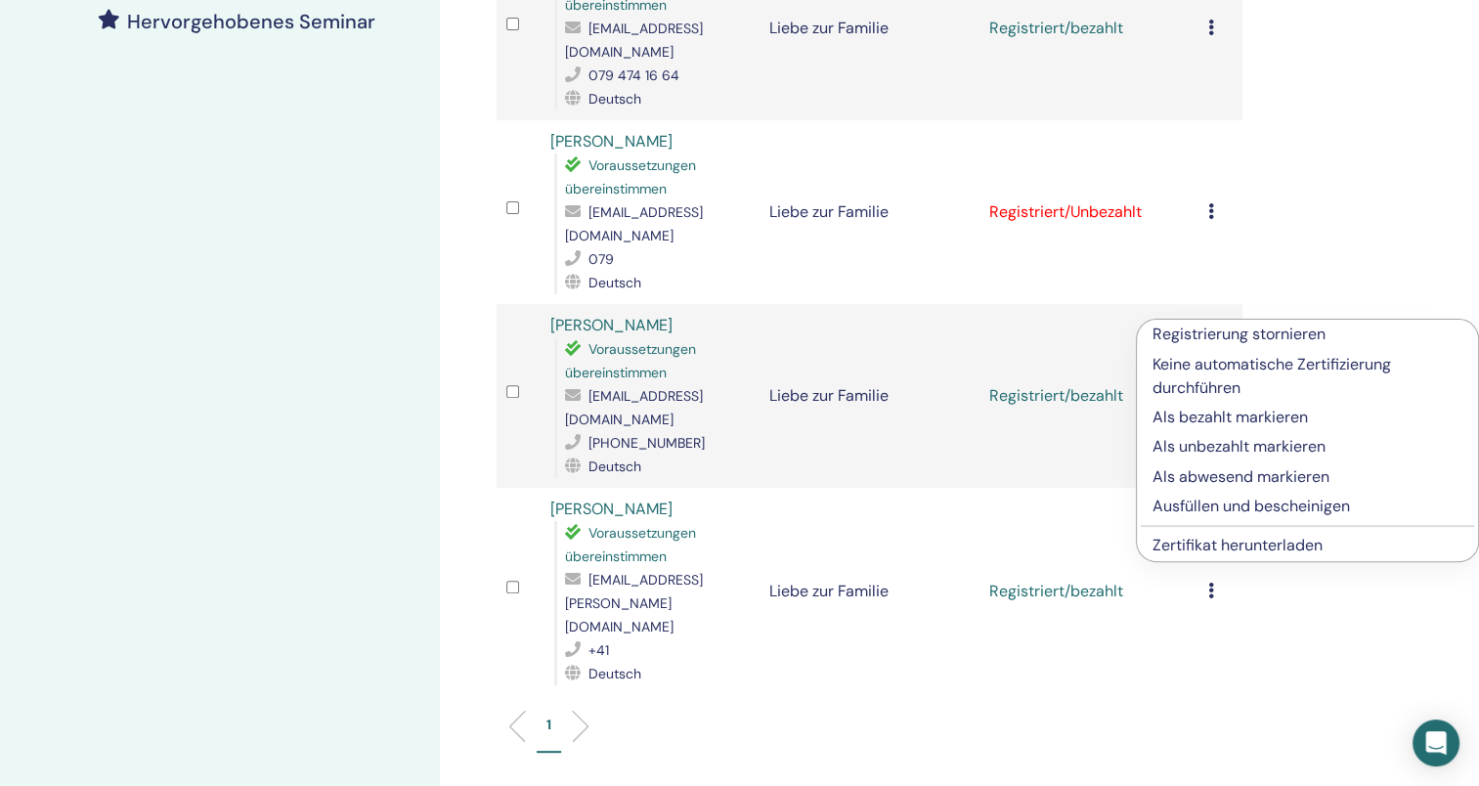
click at [1273, 542] on link "Zertifikat herunterladen" at bounding box center [1238, 545] width 170 height 21
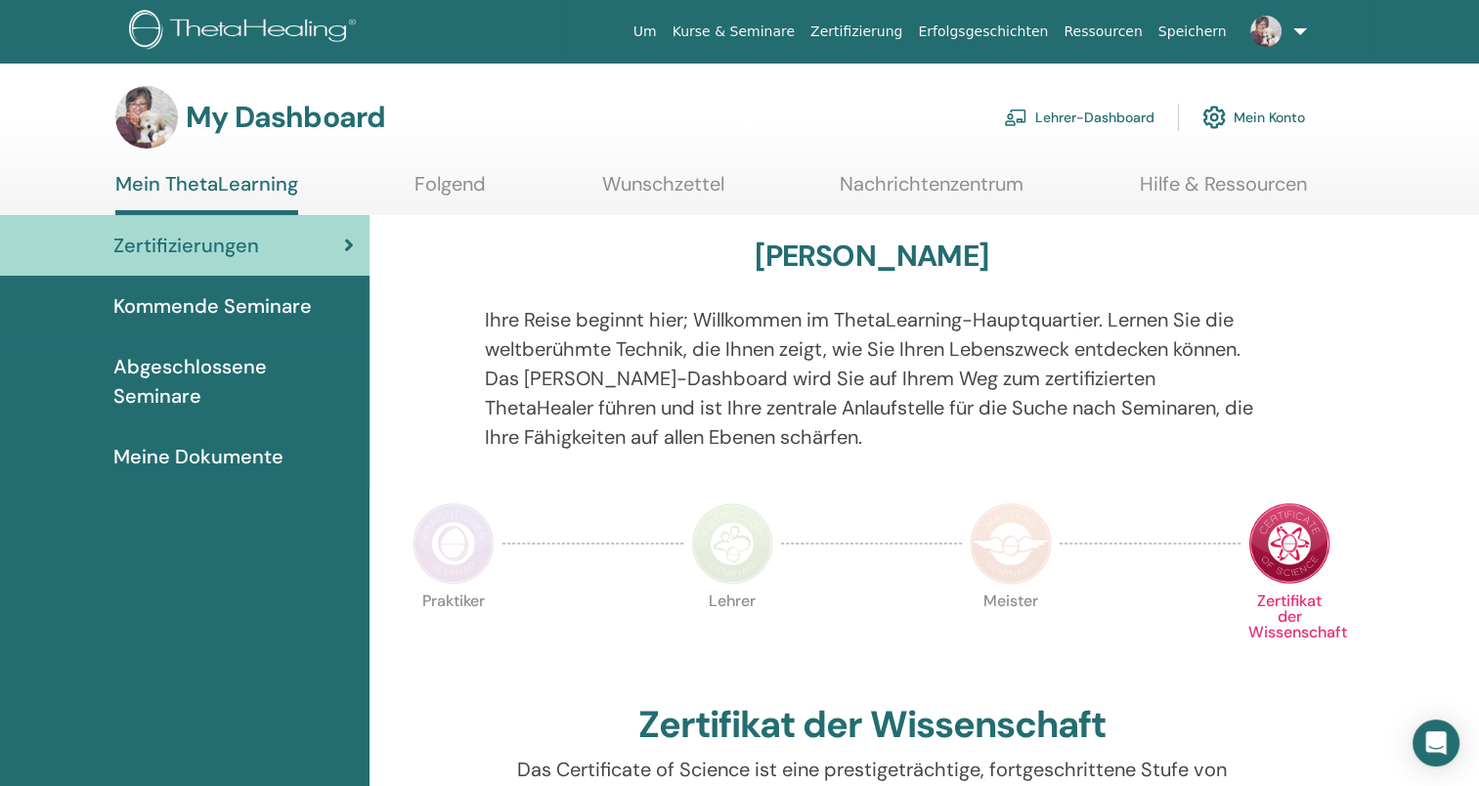
click at [1099, 112] on link "Lehrer-Dashboard" at bounding box center [1079, 117] width 151 height 43
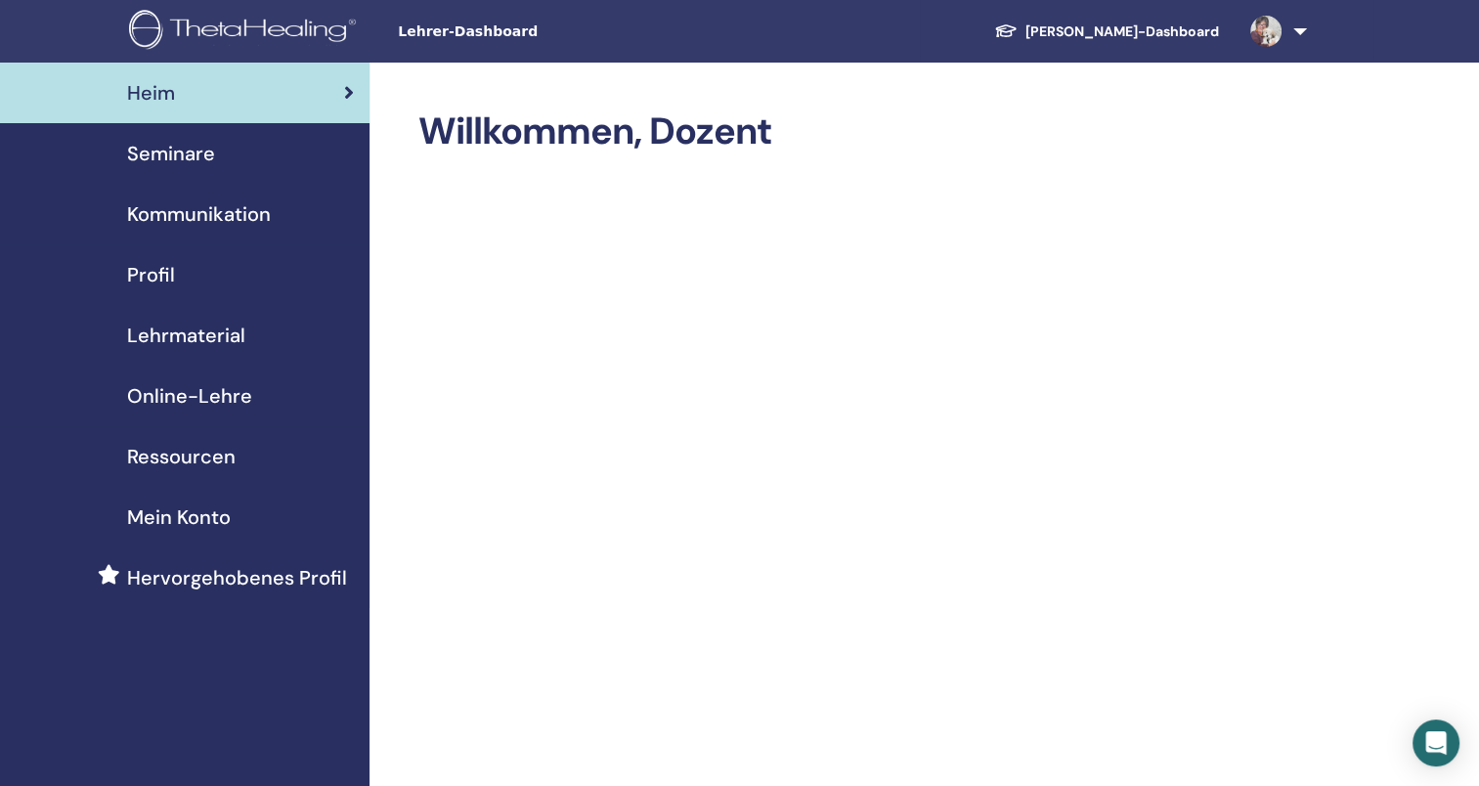
click at [187, 150] on span "Seminare" at bounding box center [171, 153] width 88 height 29
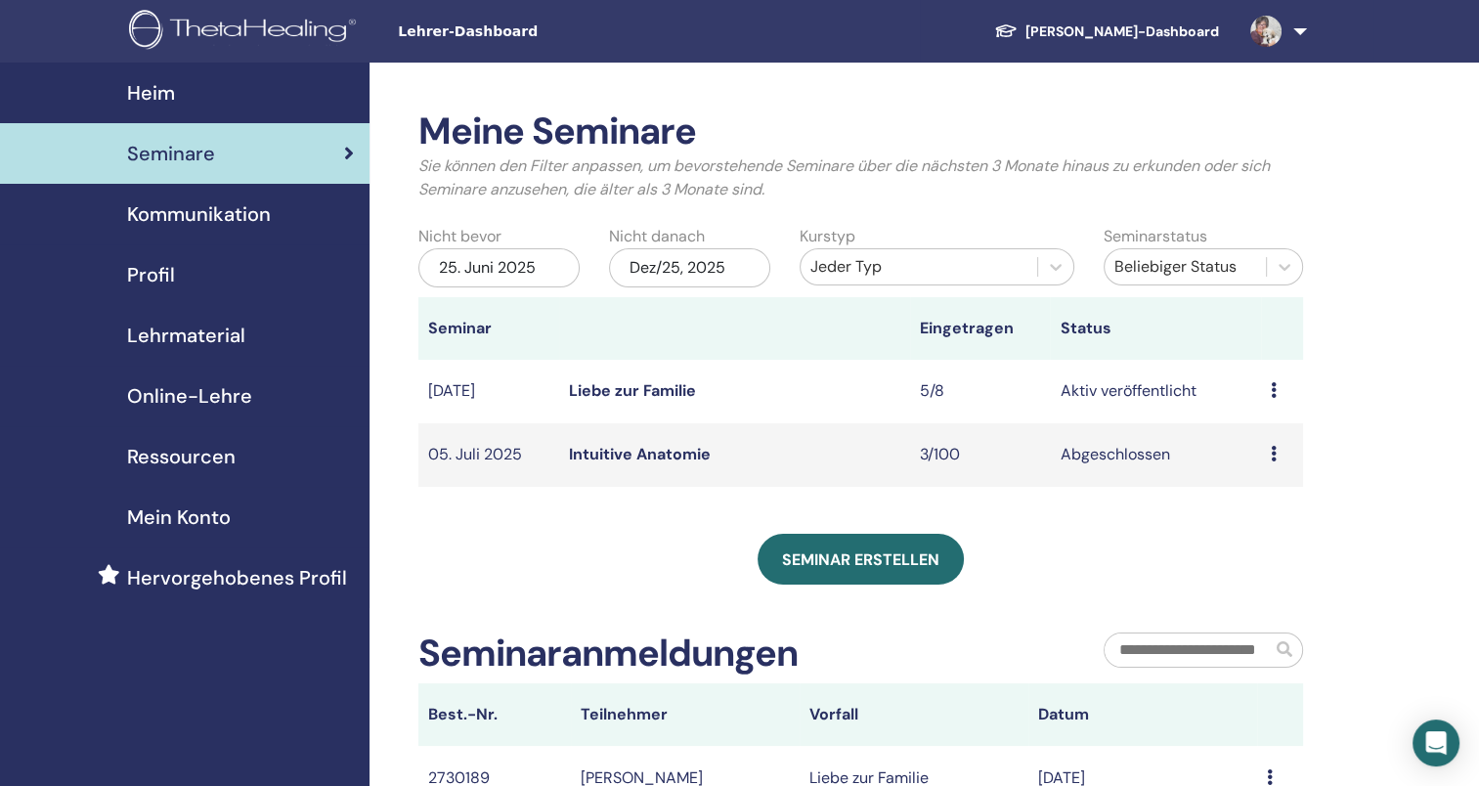
click at [635, 391] on link "Liebe zur Familie" at bounding box center [632, 390] width 127 height 21
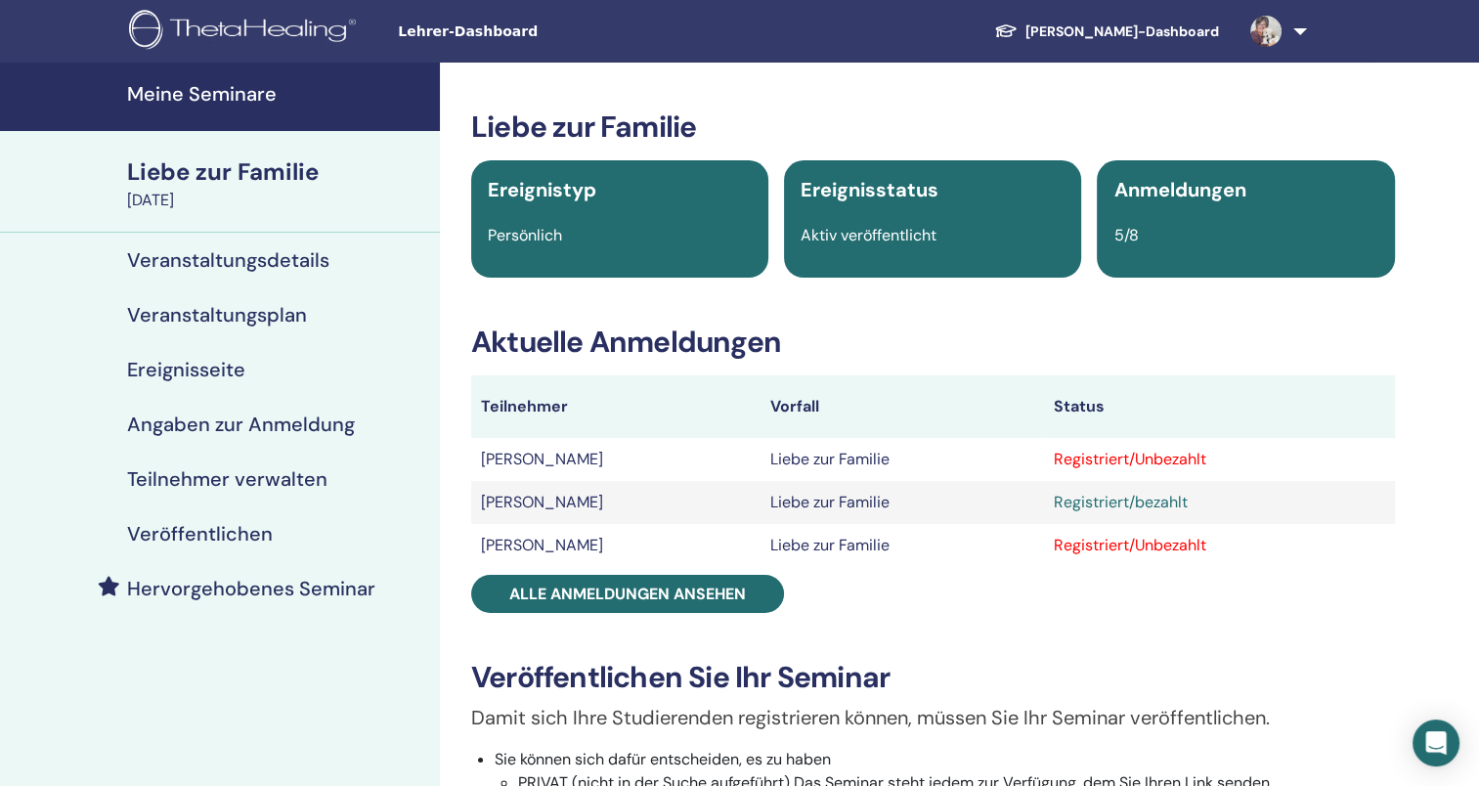
click at [296, 471] on h4 "Teilnehmer verwalten" at bounding box center [227, 478] width 200 height 23
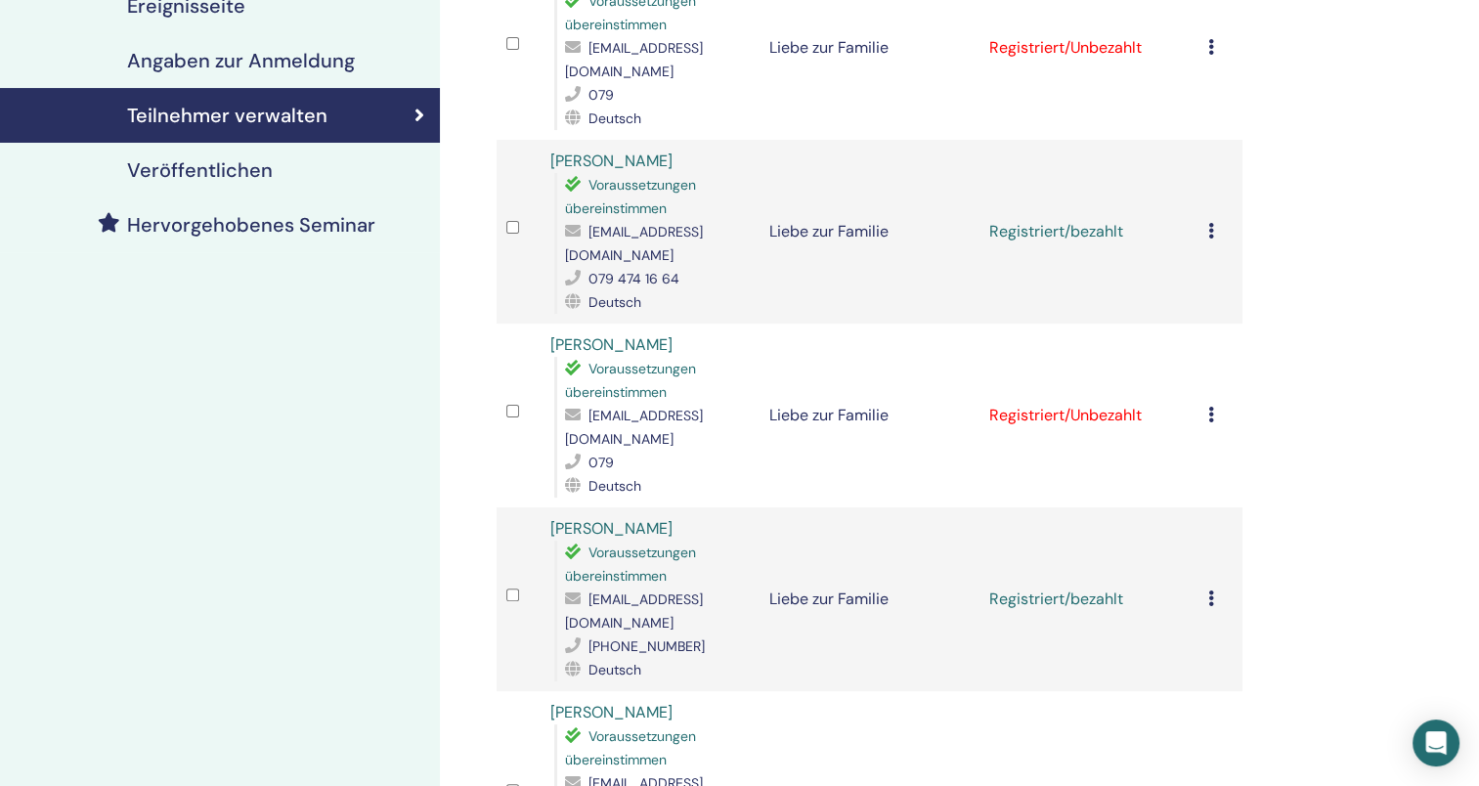
scroll to position [342, 0]
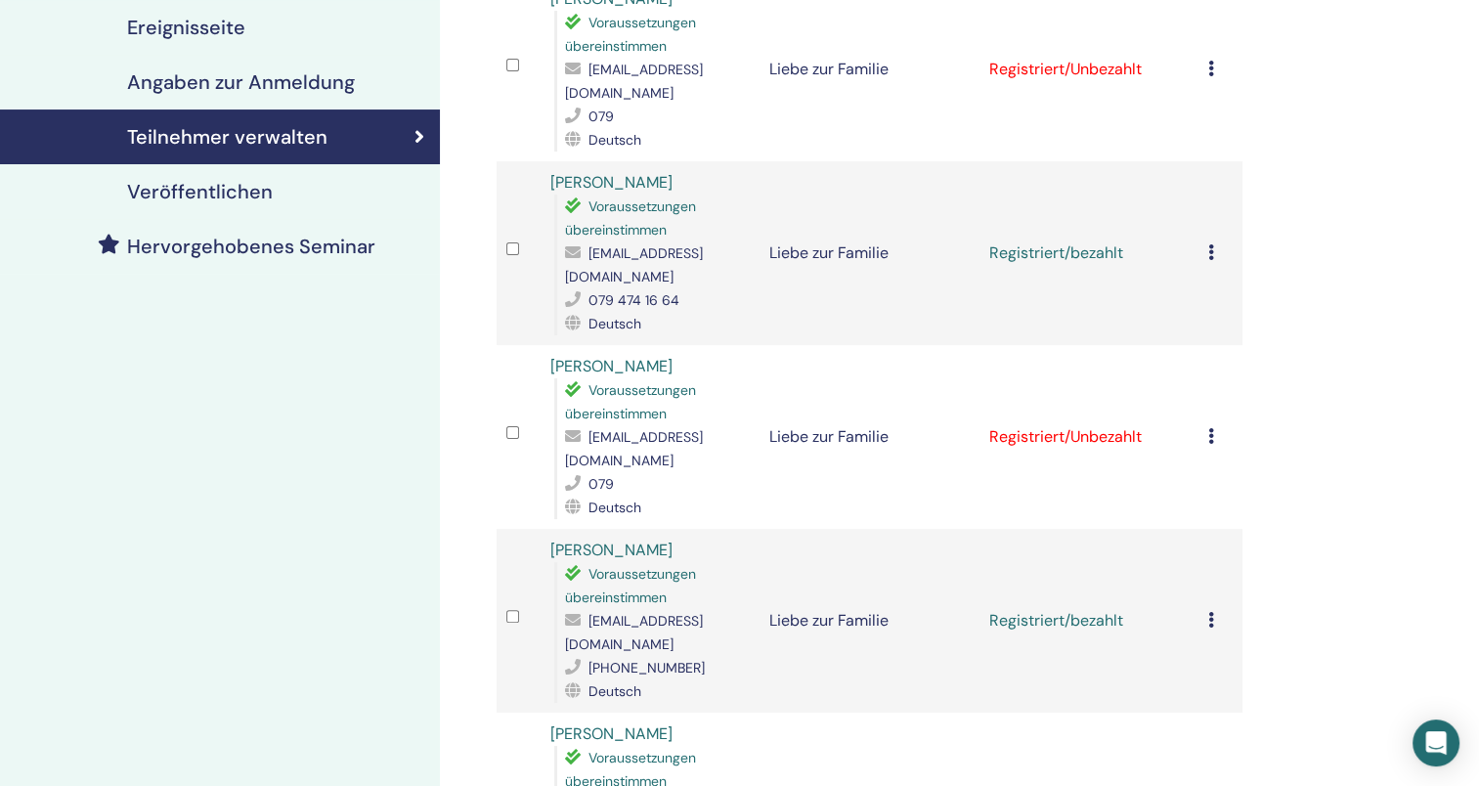
click at [1212, 428] on icon at bounding box center [1212, 436] width 6 height 16
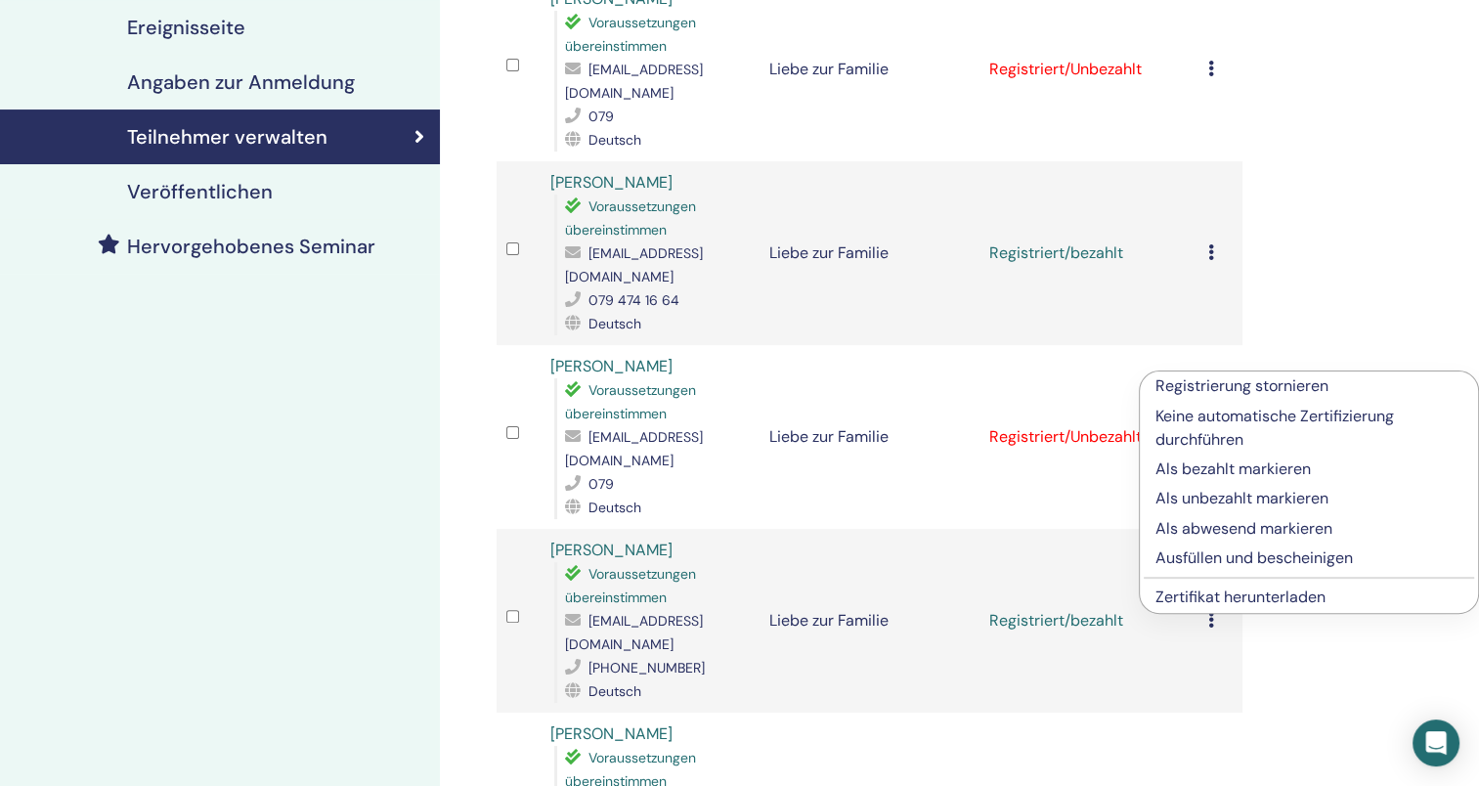
click at [1193, 589] on link "Zertifikat herunterladen" at bounding box center [1241, 597] width 170 height 21
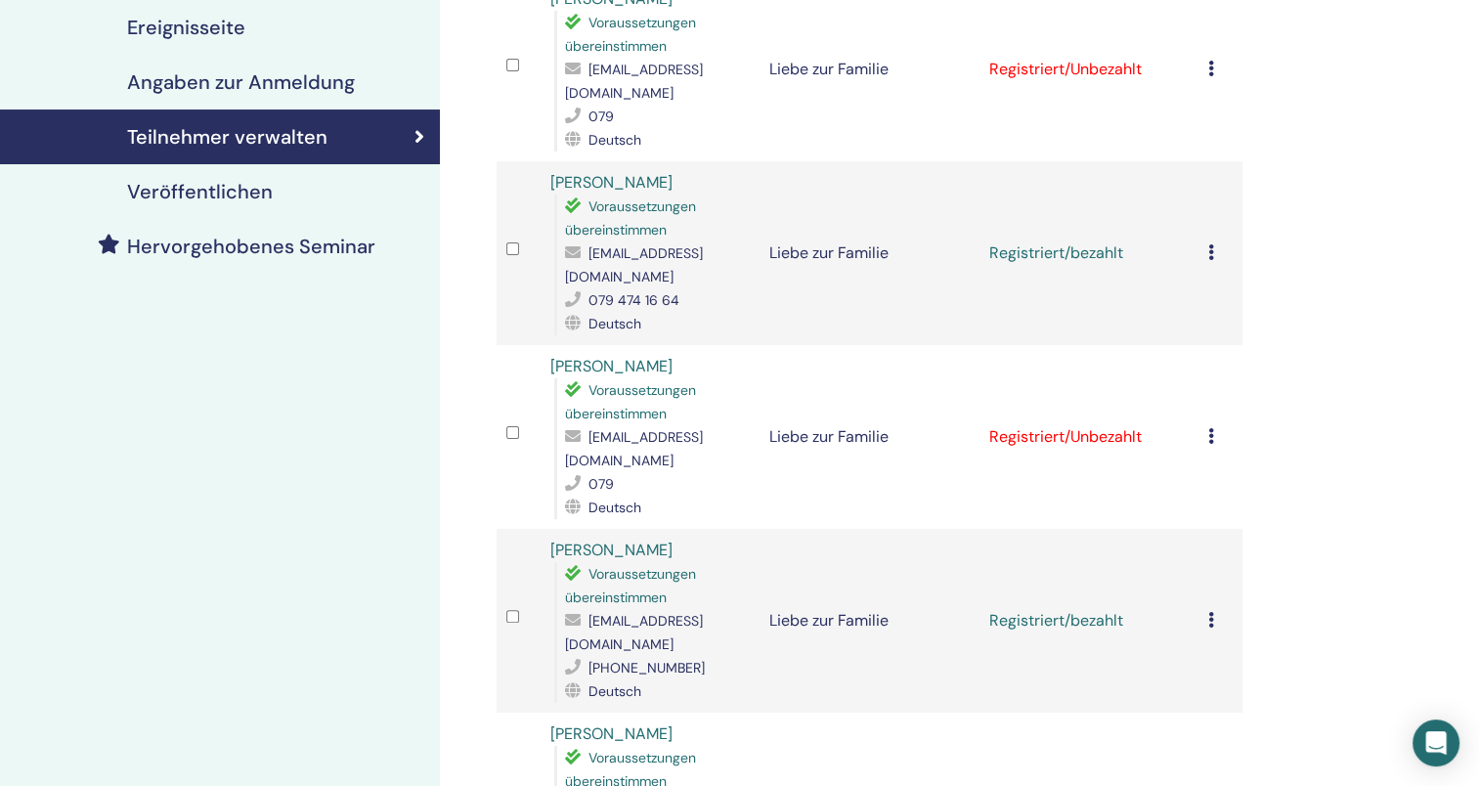
click at [1213, 428] on icon at bounding box center [1212, 436] width 6 height 16
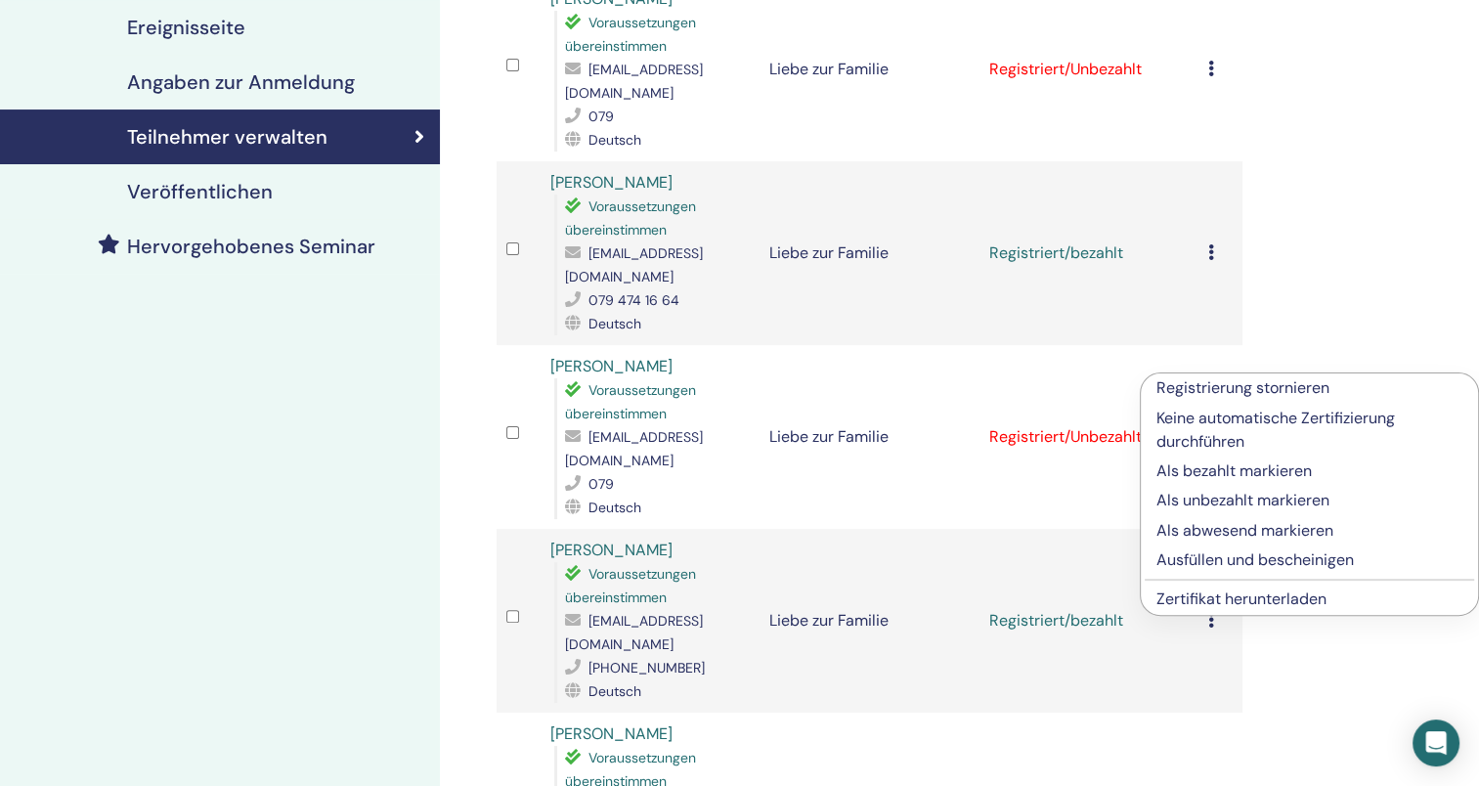
click at [1293, 594] on link "Zertifikat herunterladen" at bounding box center [1242, 599] width 170 height 21
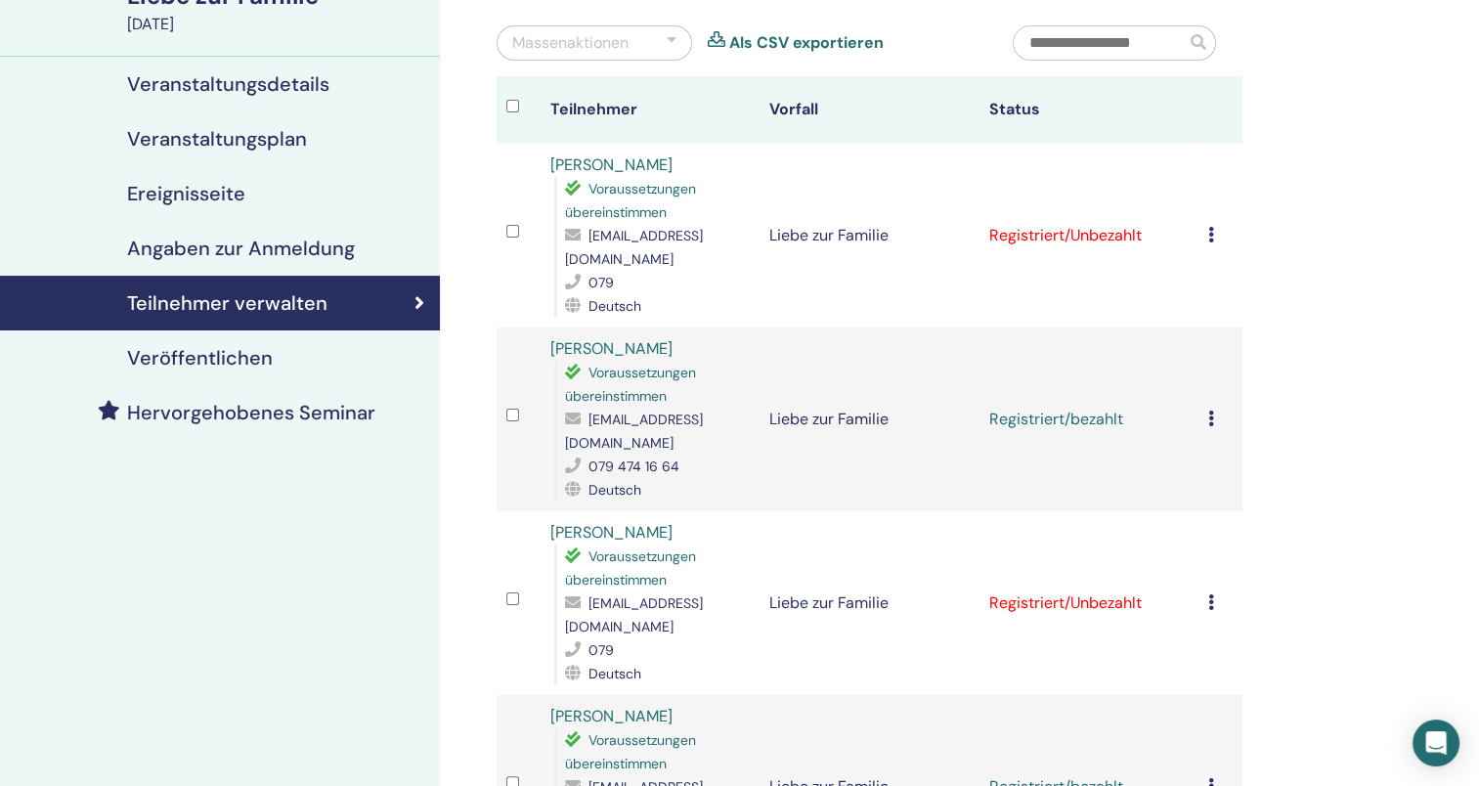
scroll to position [174, 0]
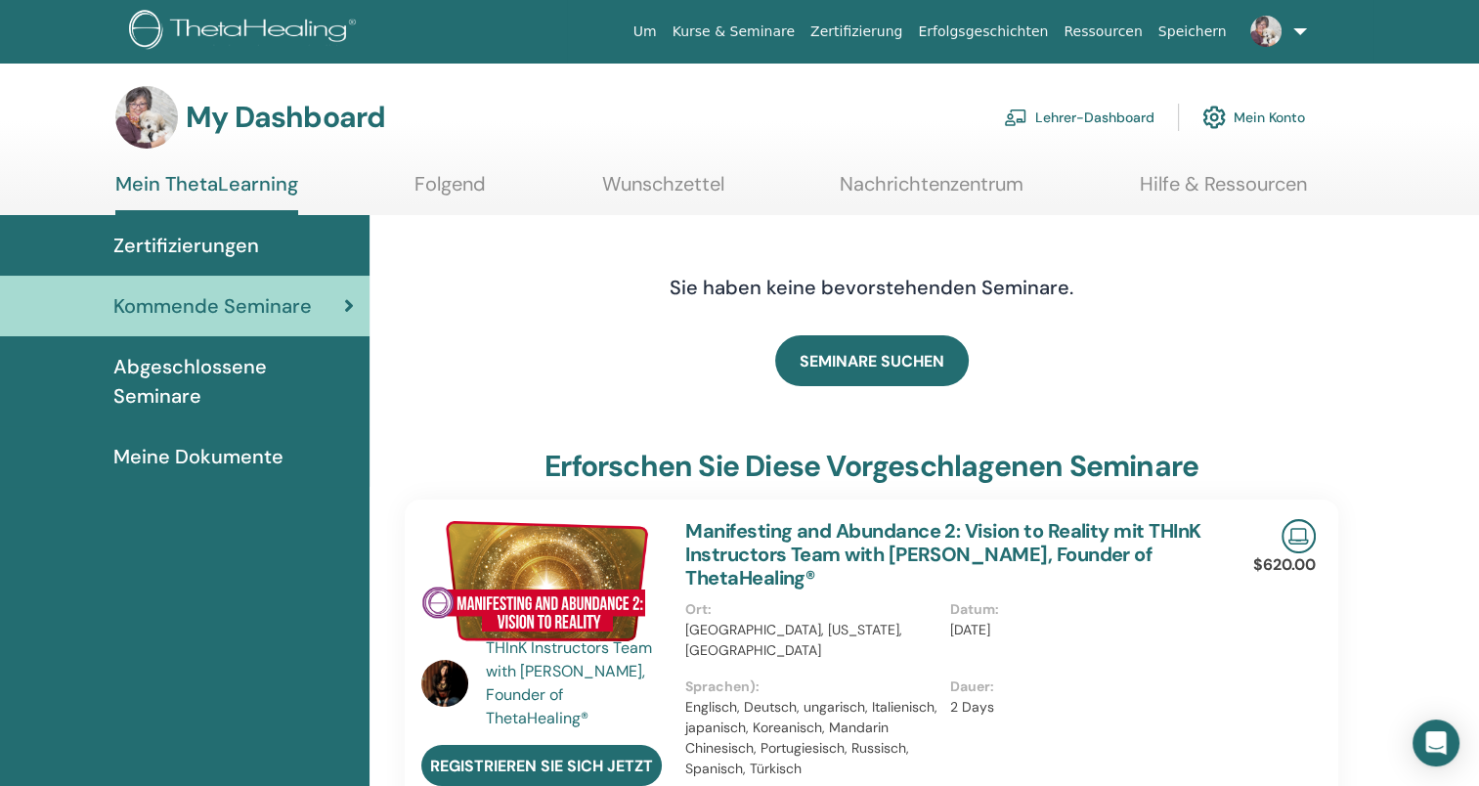
click at [1091, 117] on link "Lehrer-Dashboard" at bounding box center [1079, 117] width 151 height 43
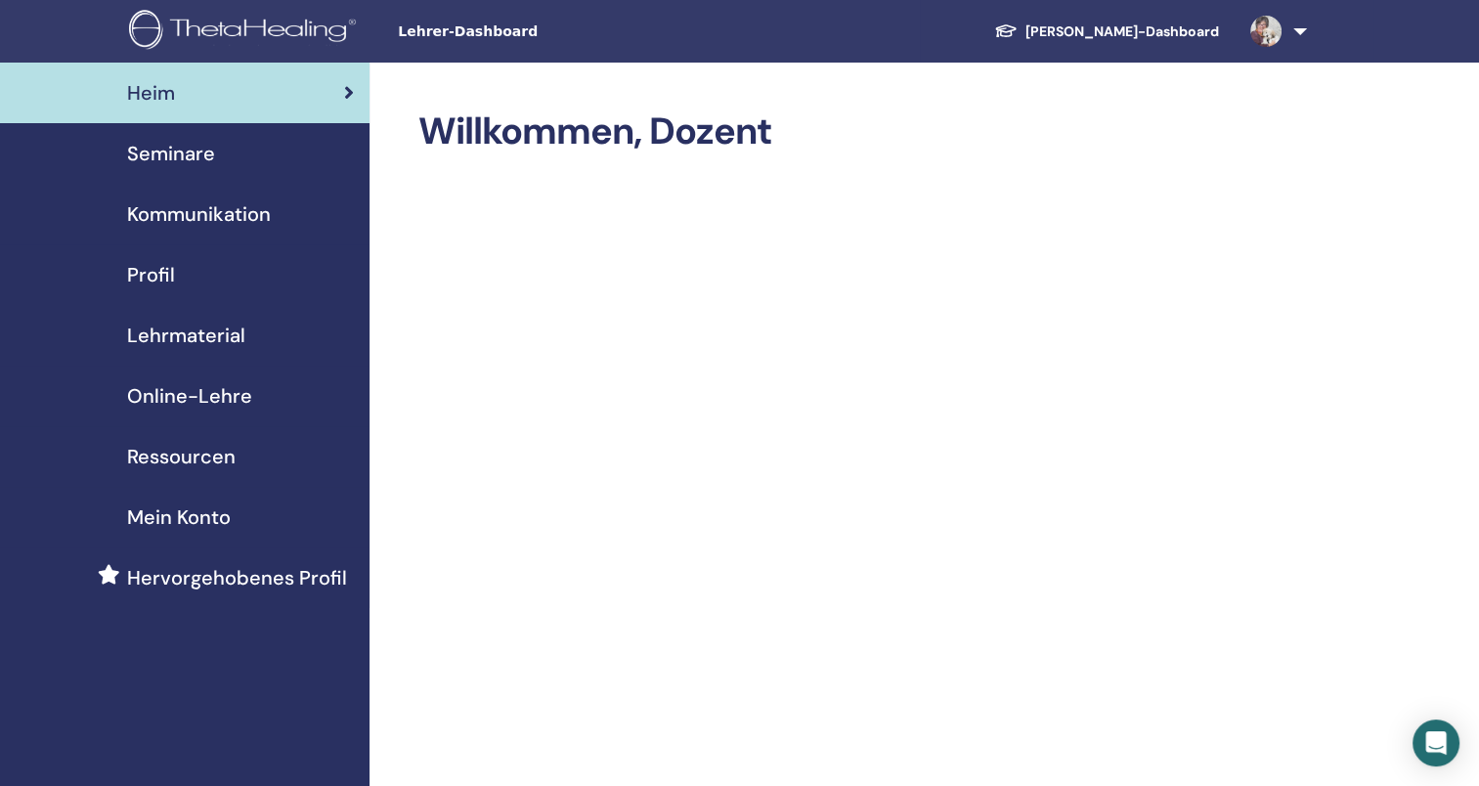
click at [192, 145] on span "Seminare" at bounding box center [171, 153] width 88 height 29
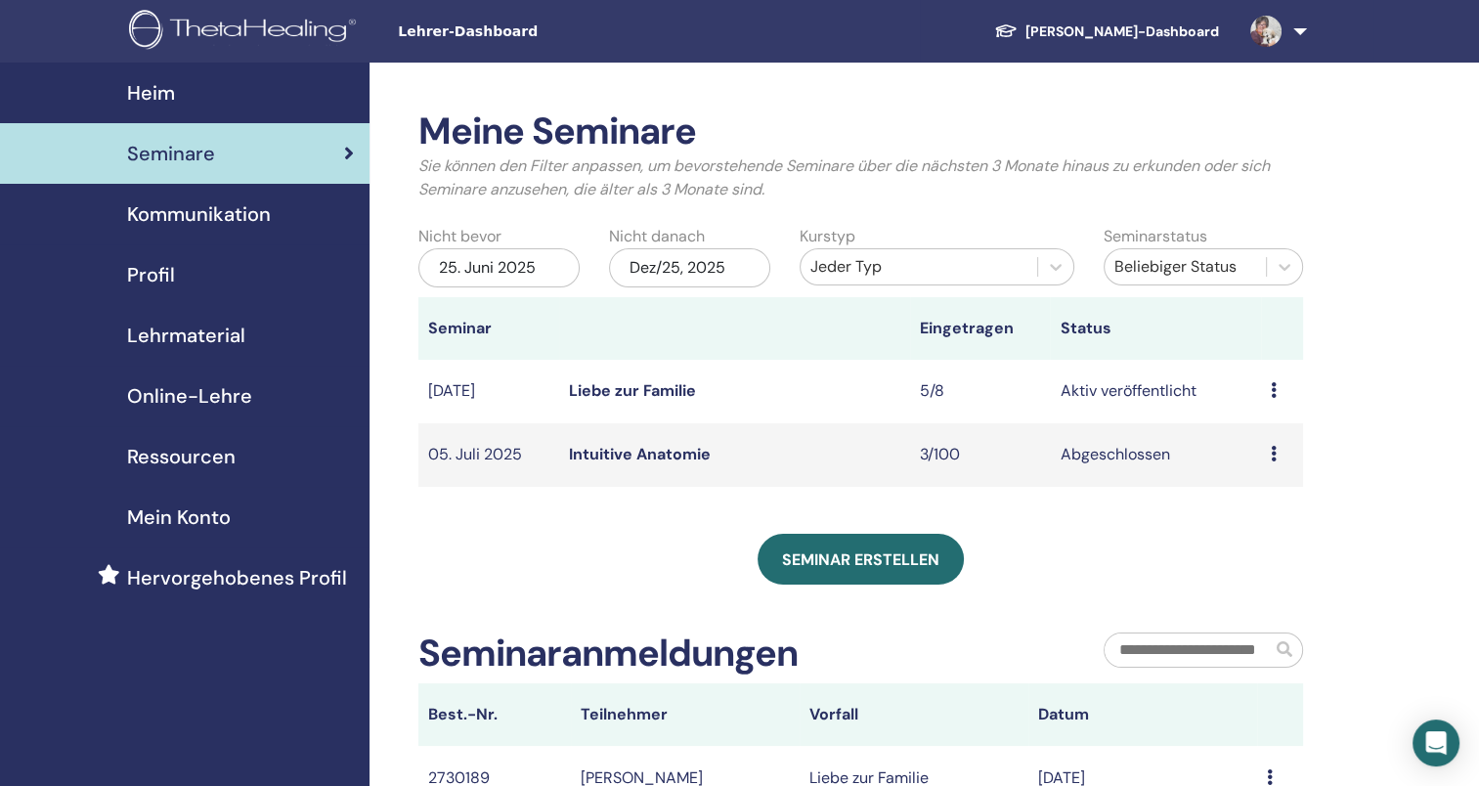
click at [591, 389] on link "Liebe zur Familie" at bounding box center [632, 390] width 127 height 21
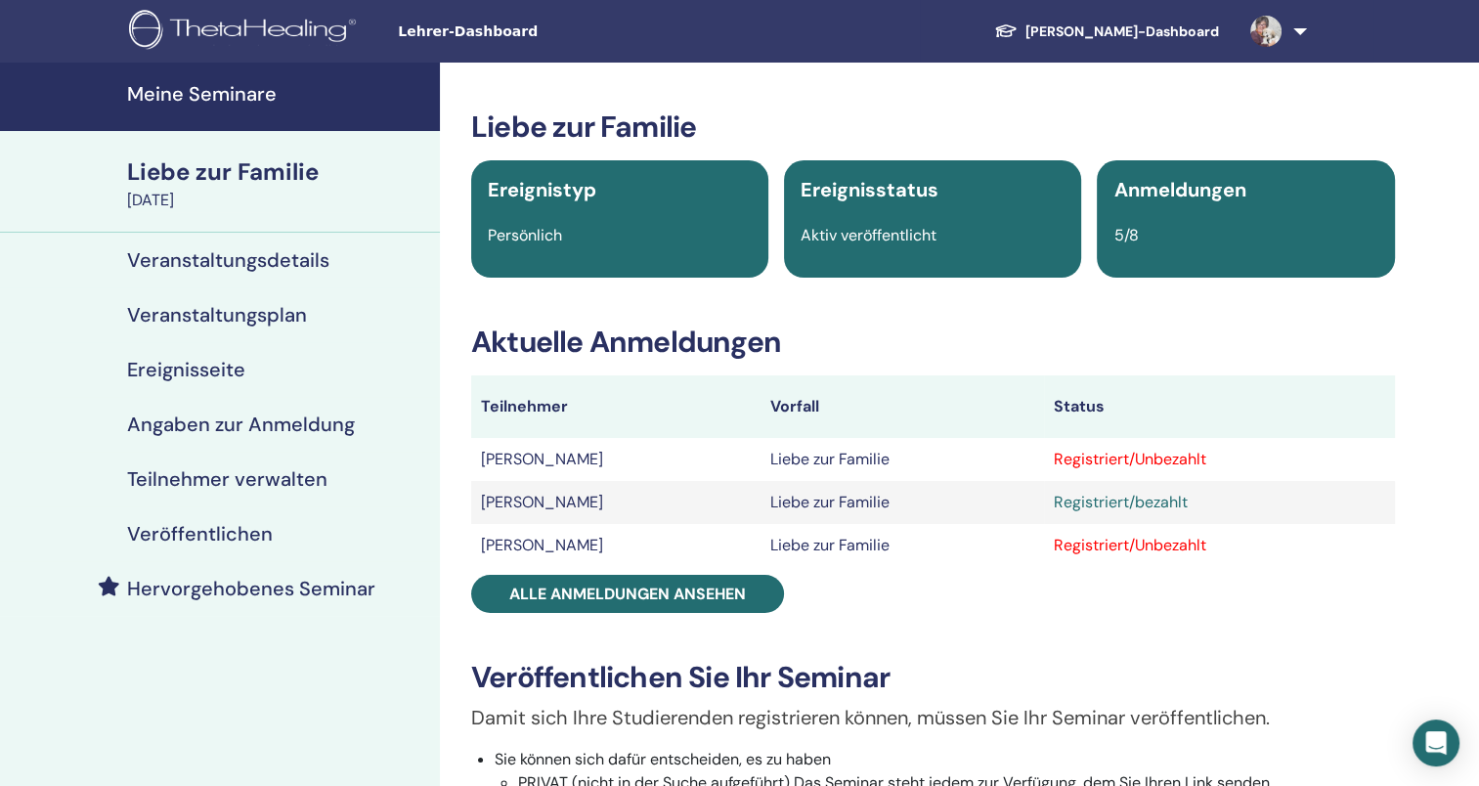
click at [289, 477] on h4 "Teilnehmer verwalten" at bounding box center [227, 478] width 200 height 23
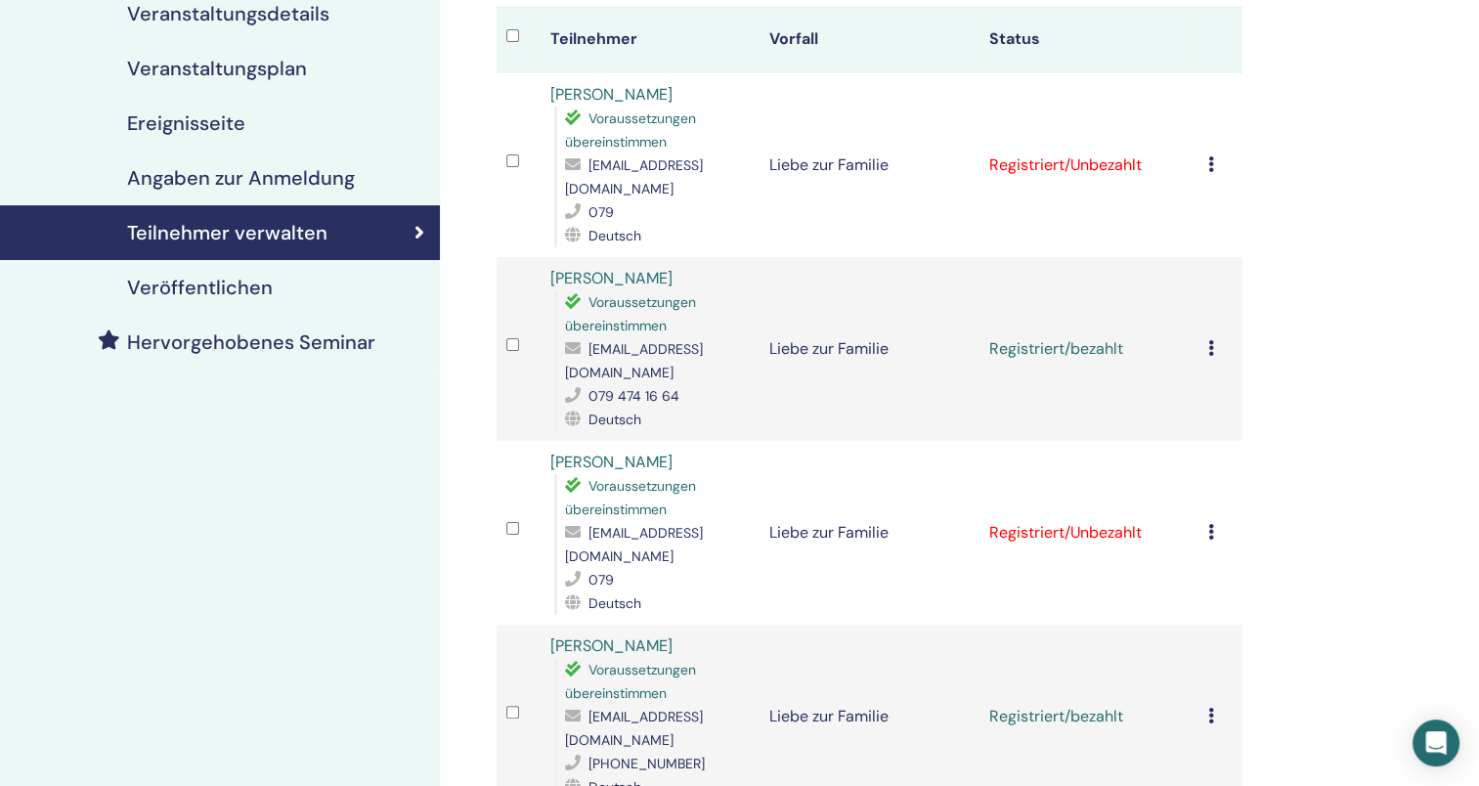
scroll to position [256, 0]
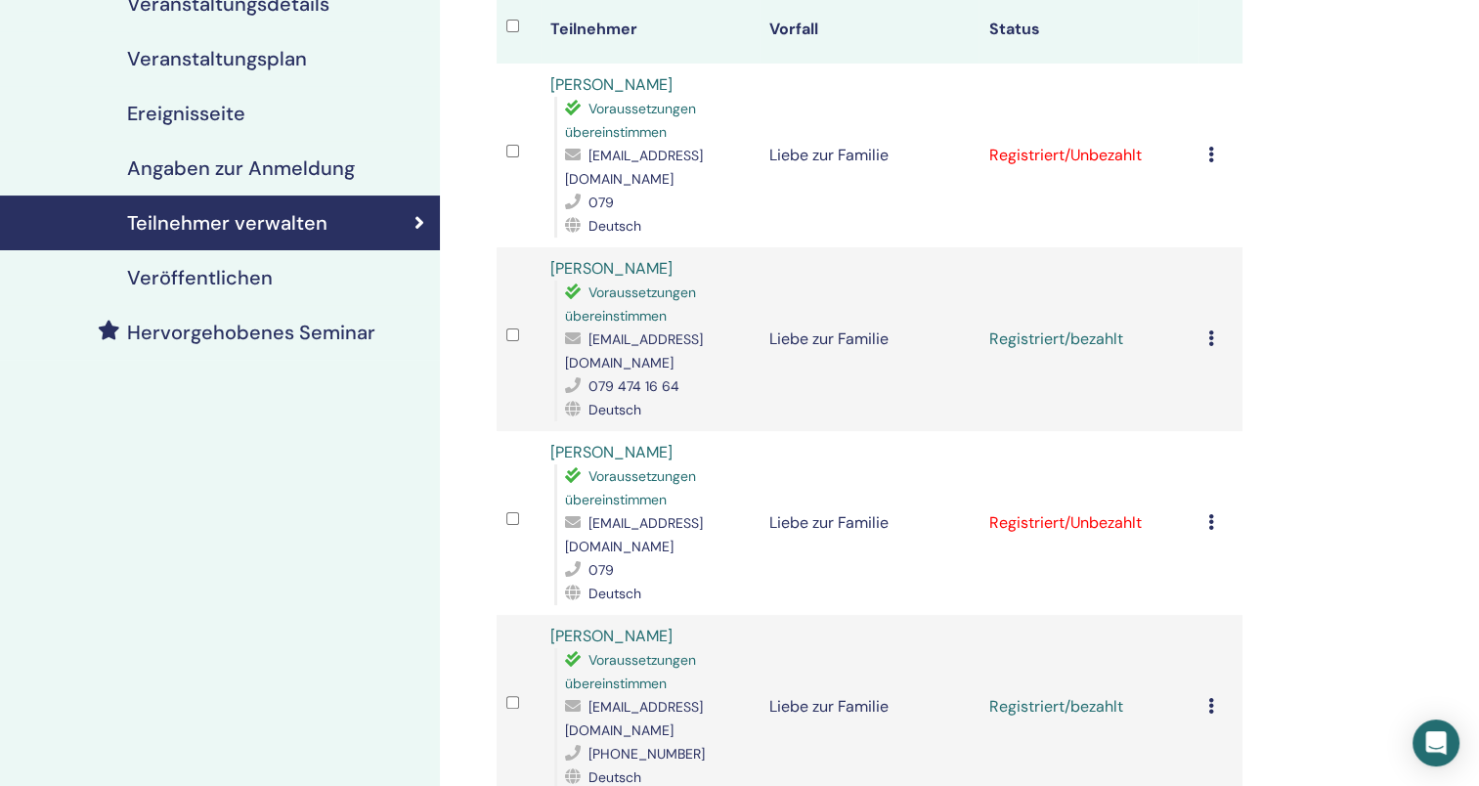
click at [1212, 330] on icon at bounding box center [1212, 338] width 6 height 16
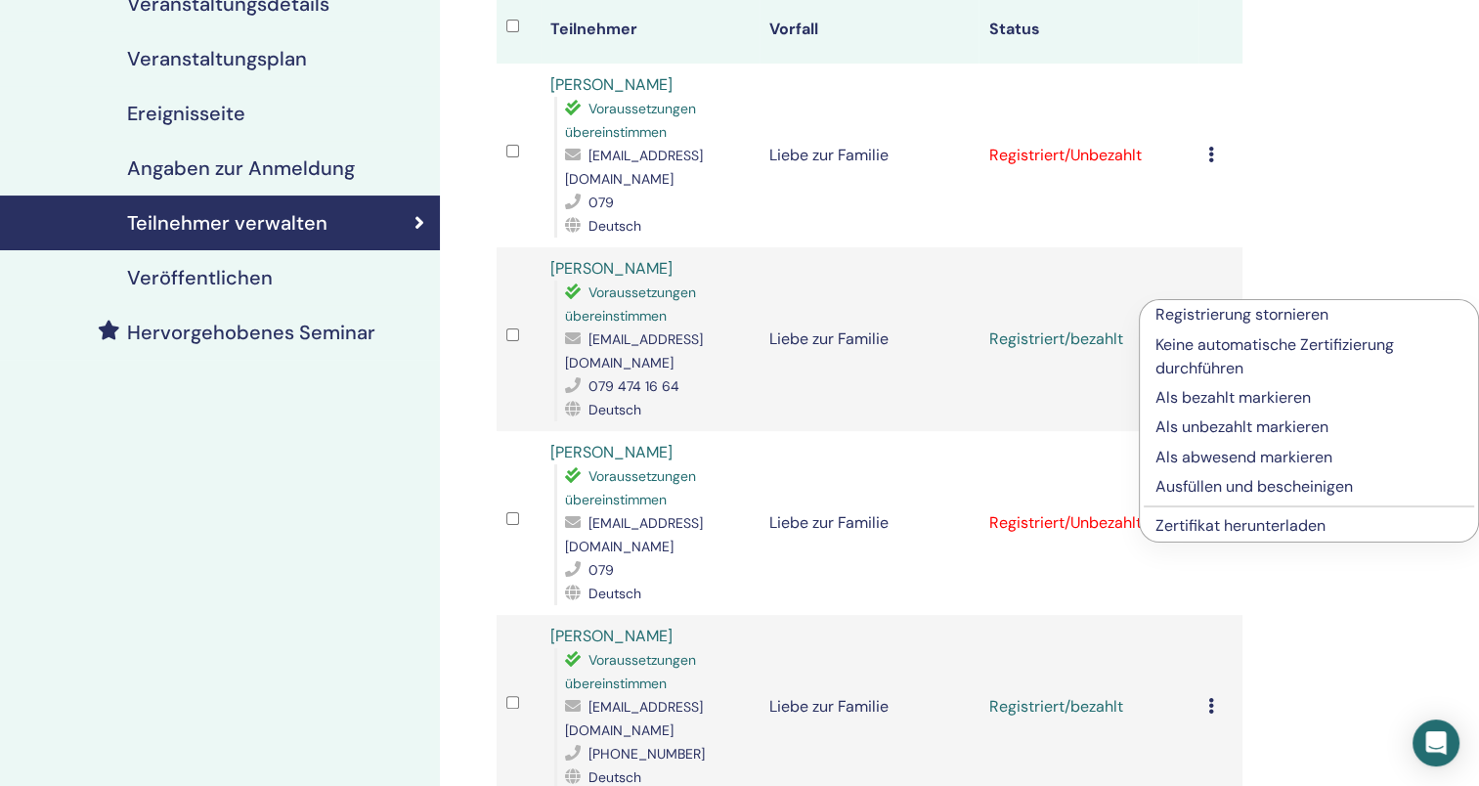
click at [1328, 524] on li "Zertifikat herunterladen" at bounding box center [1309, 525] width 338 height 29
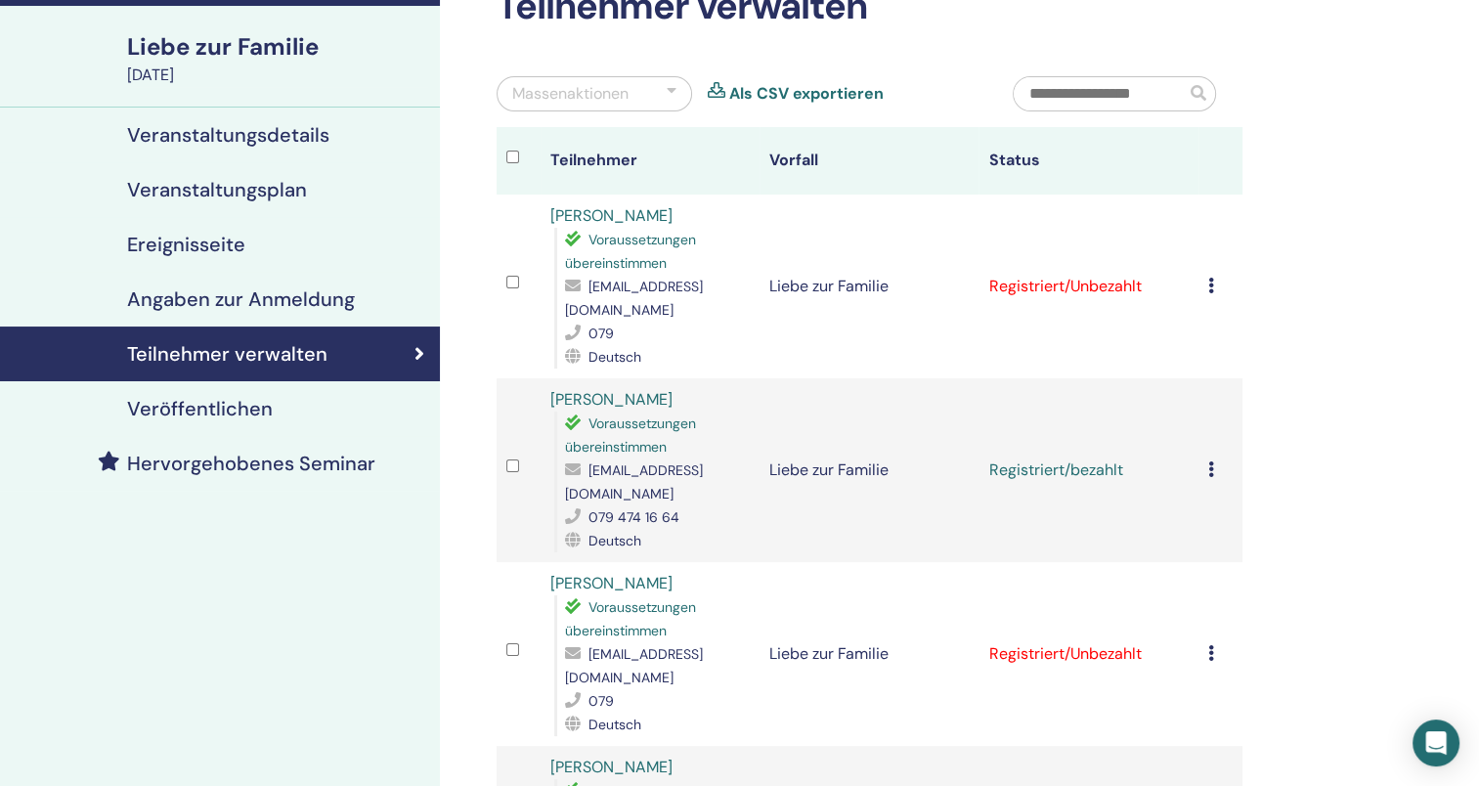
scroll to position [107, 0]
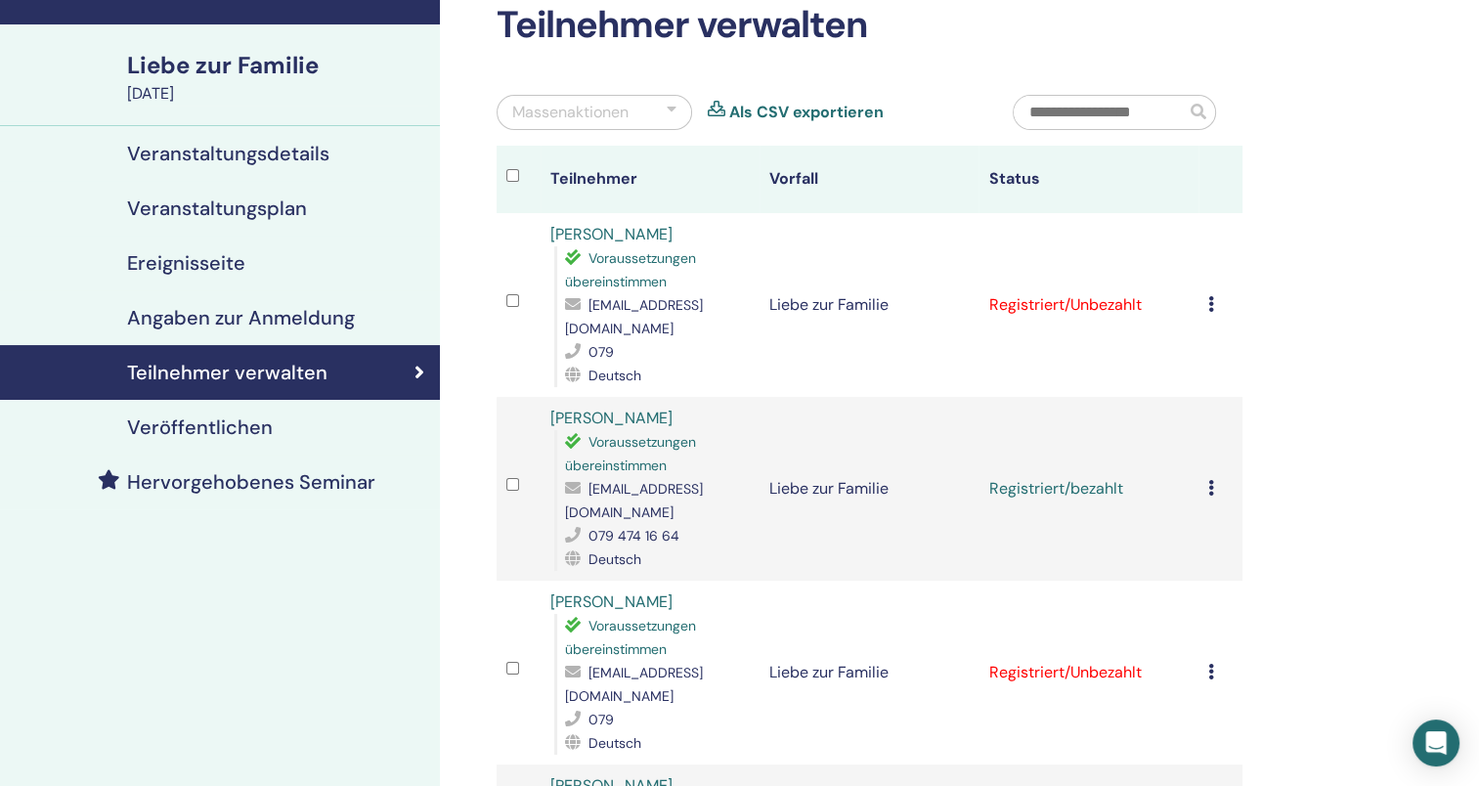
click at [1209, 477] on div "Registrierung stornieren Keine automatische Zertifizierung durchführen Als beza…" at bounding box center [1221, 488] width 24 height 23
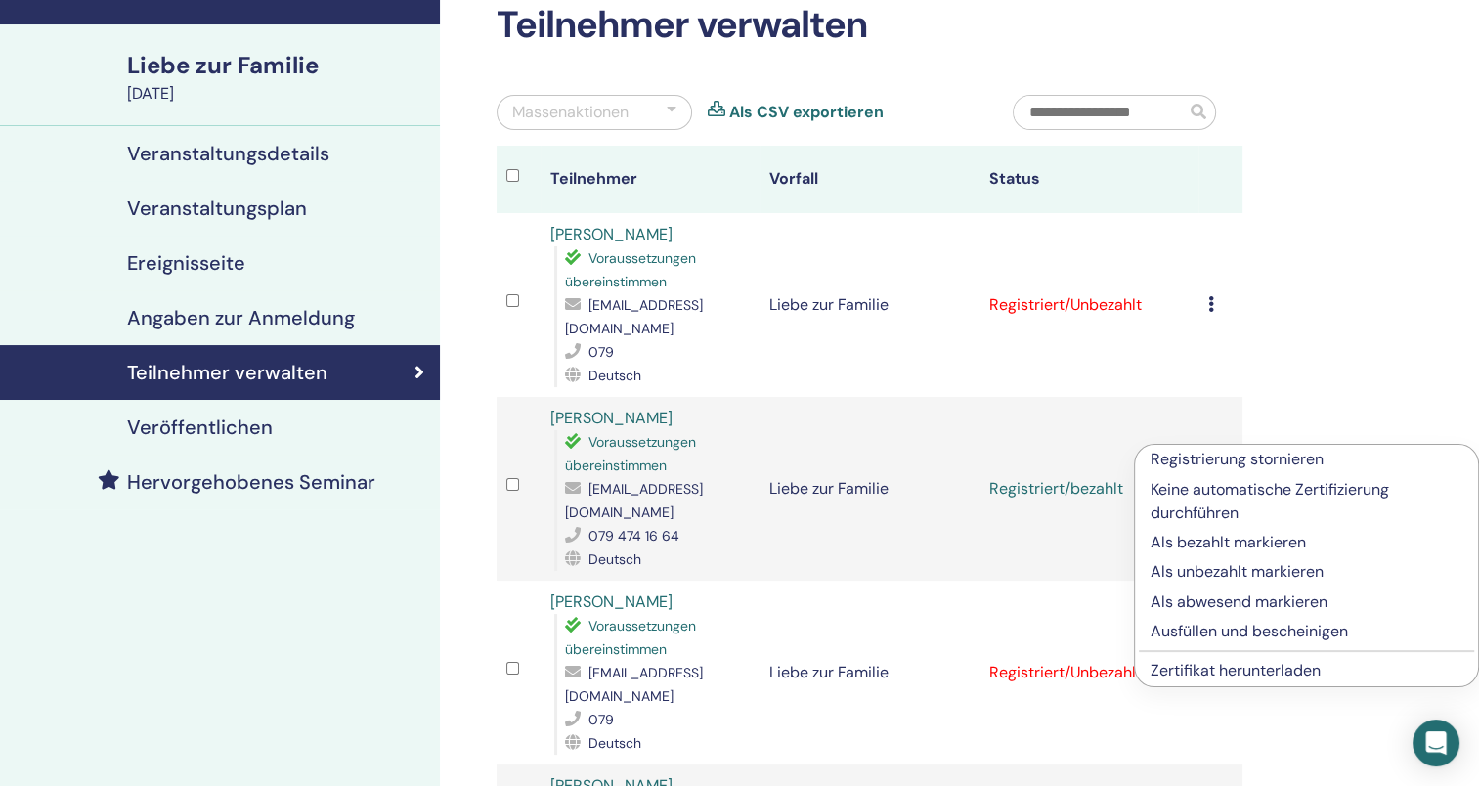
click at [1279, 665] on link "Zertifikat herunterladen" at bounding box center [1236, 670] width 170 height 21
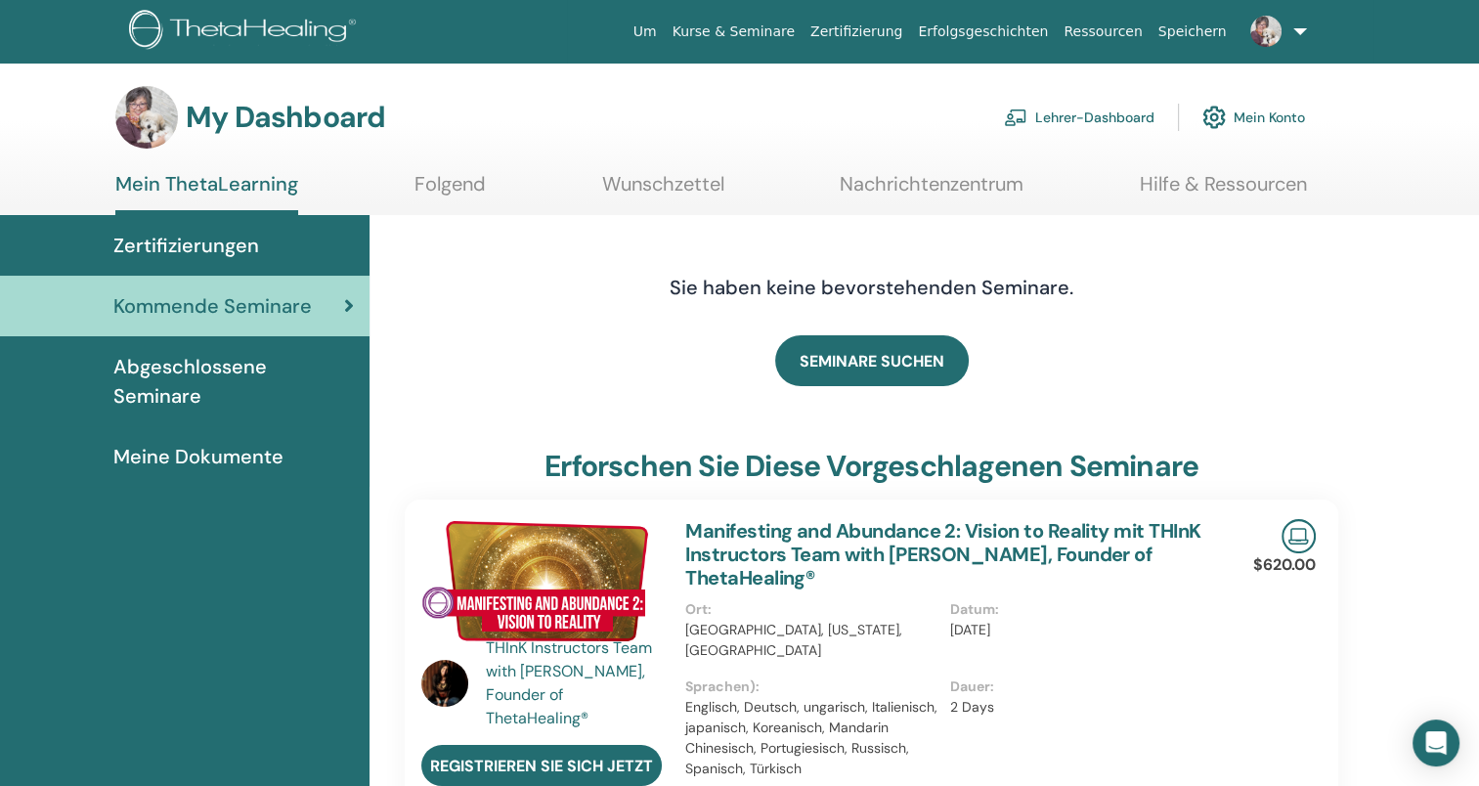
click at [1079, 110] on link "Lehrer-Dashboard" at bounding box center [1079, 117] width 151 height 43
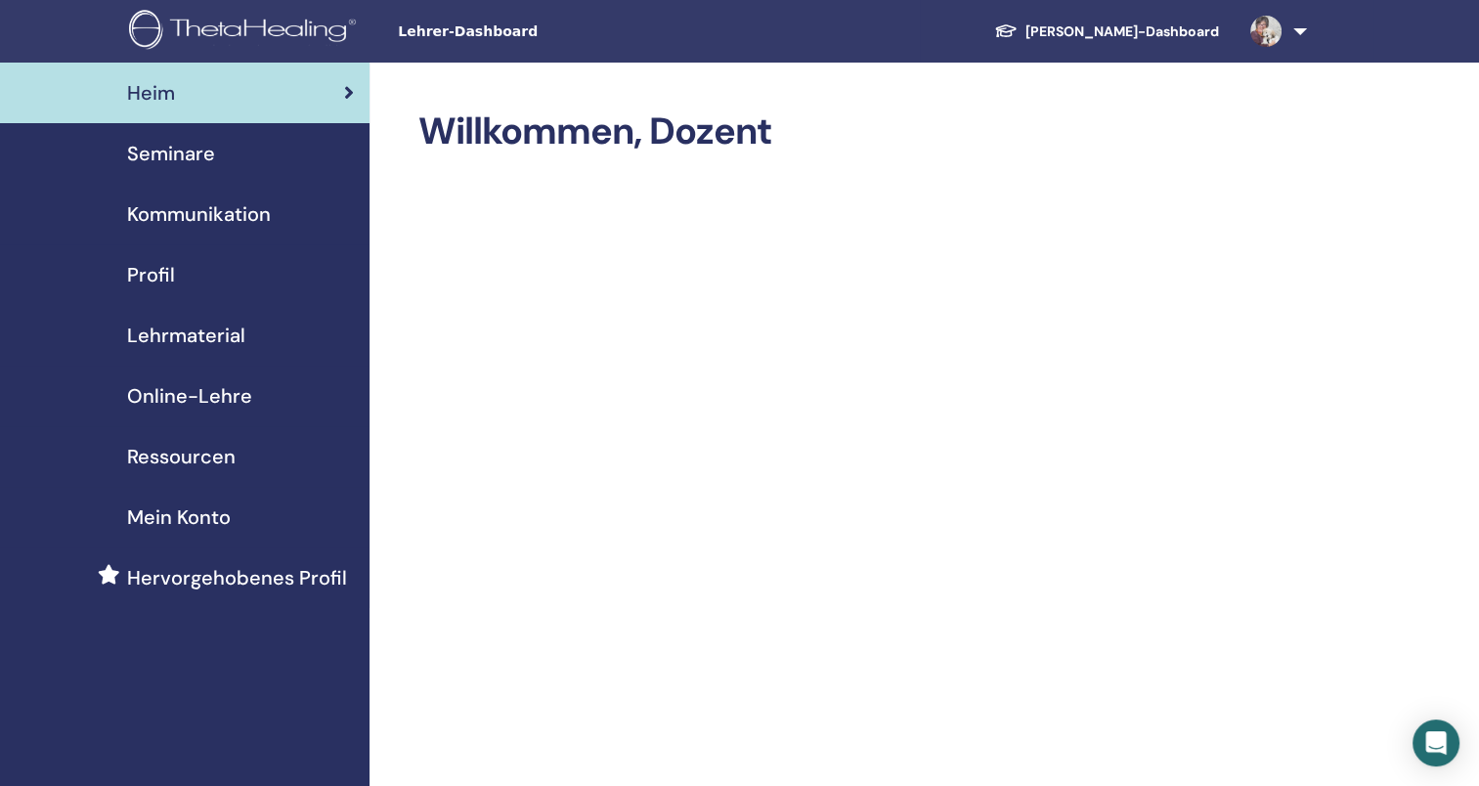
click at [171, 150] on span "Seminare" at bounding box center [171, 153] width 88 height 29
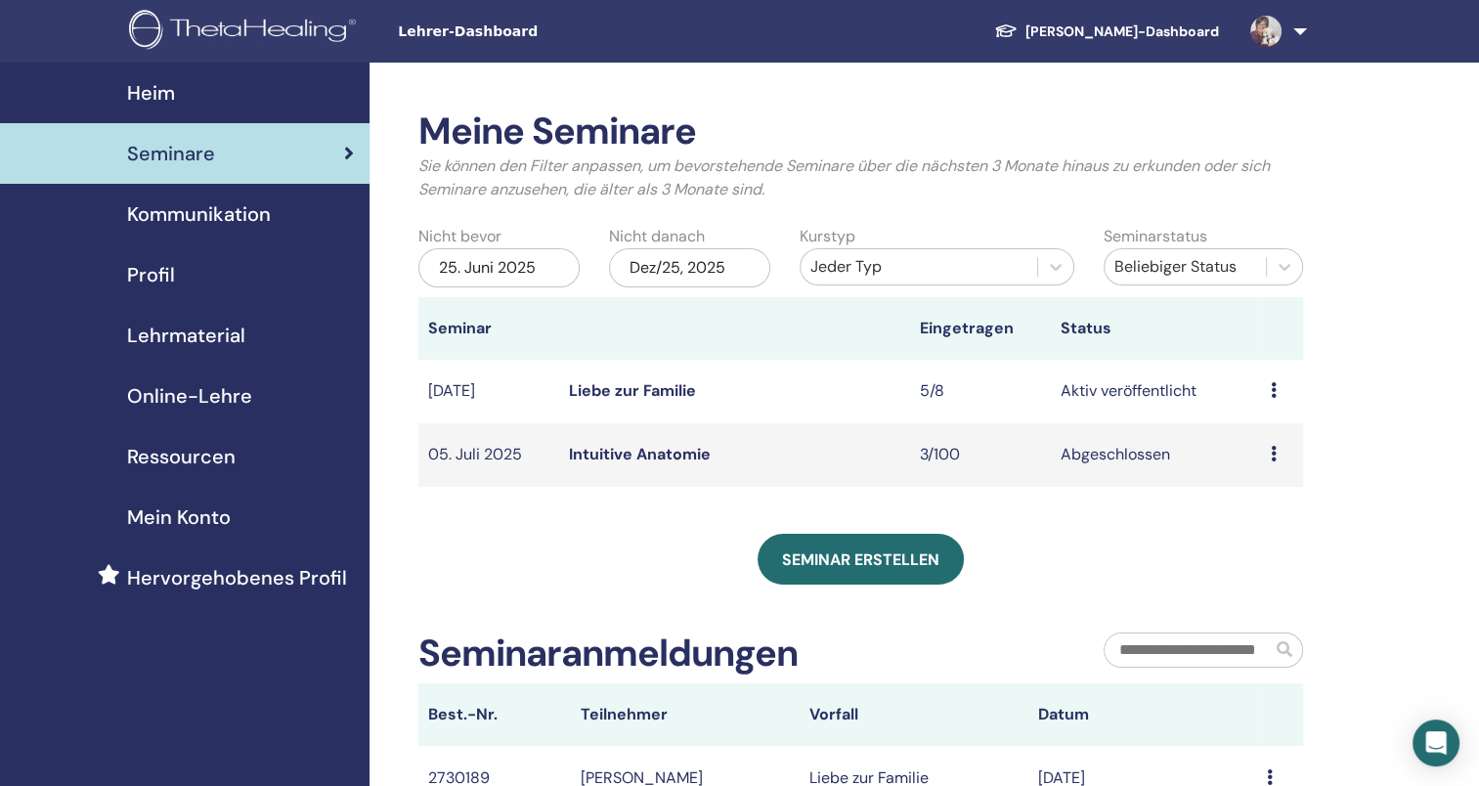
click at [658, 391] on link "Liebe zur Familie" at bounding box center [632, 390] width 127 height 21
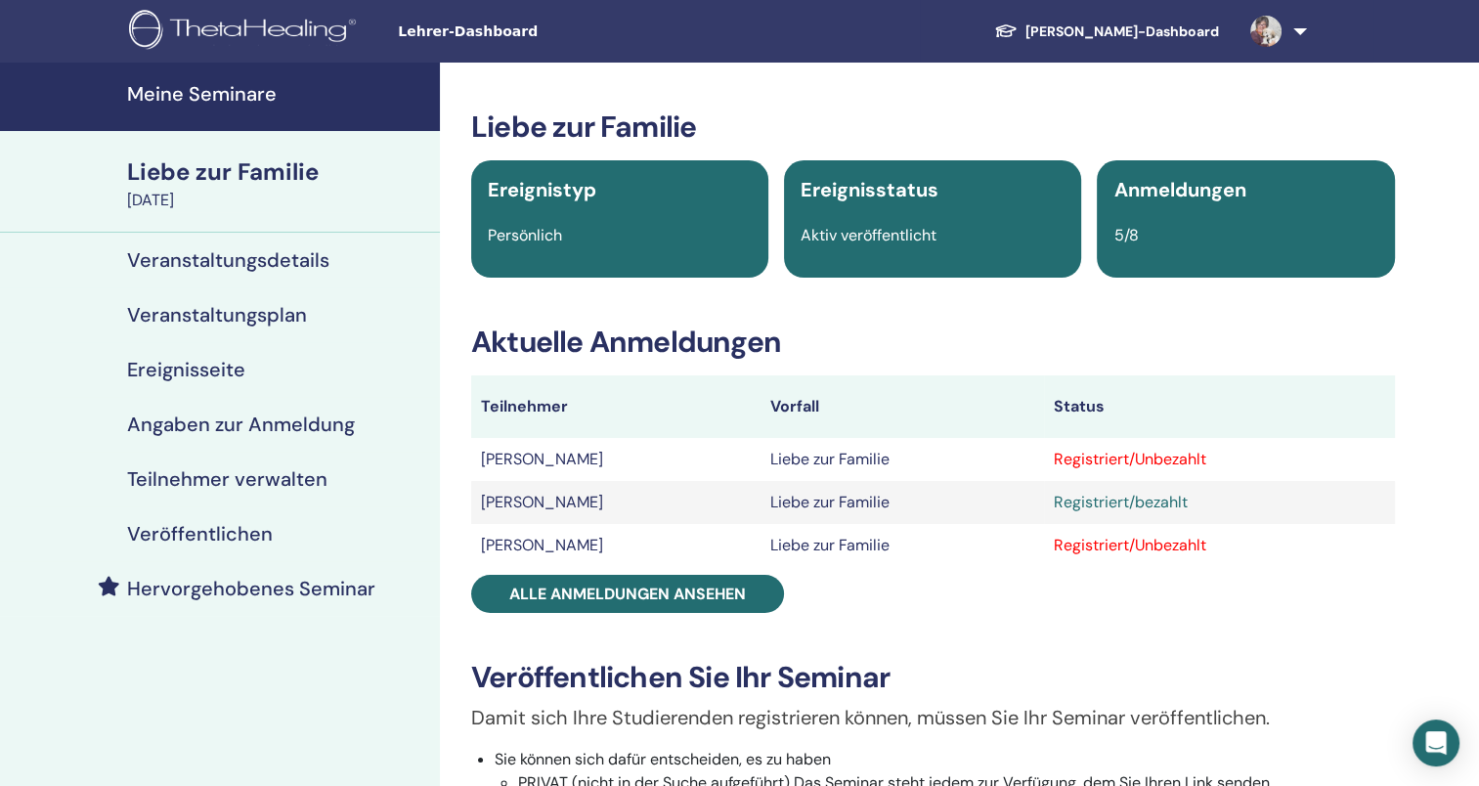
click at [286, 476] on h4 "Teilnehmer verwalten" at bounding box center [227, 478] width 200 height 23
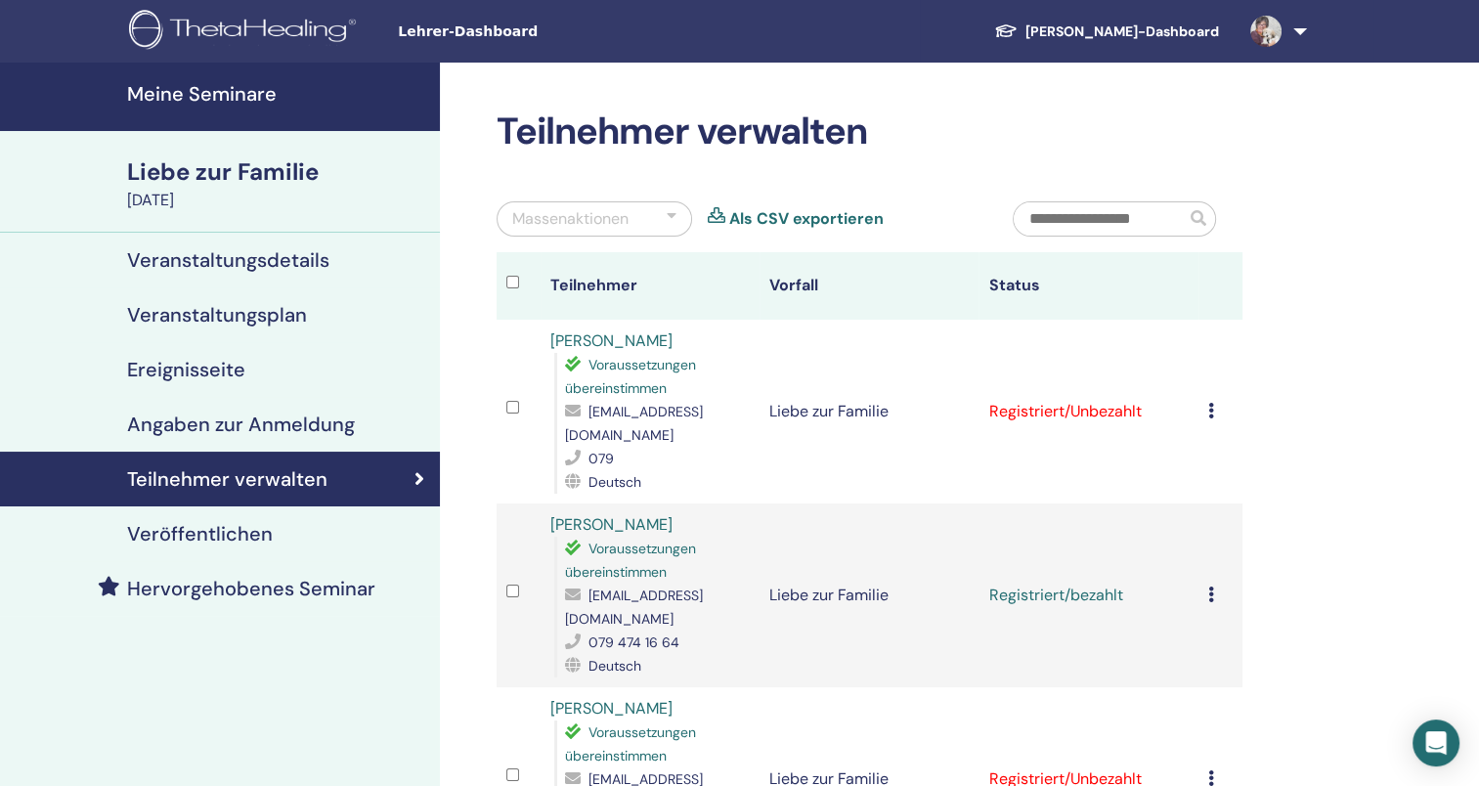
click at [1212, 403] on icon at bounding box center [1212, 411] width 6 height 16
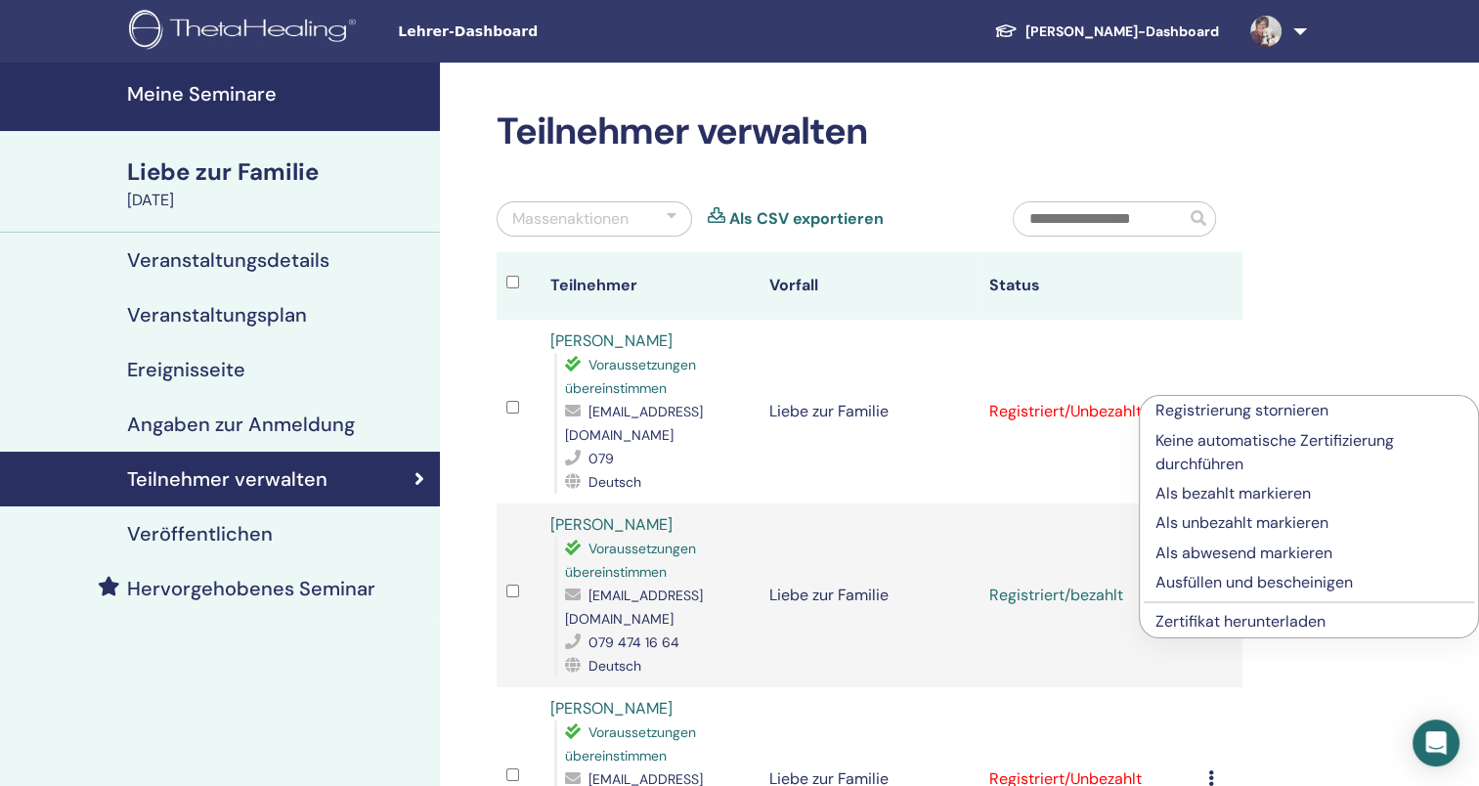
click at [1303, 617] on link "Zertifikat herunterladen" at bounding box center [1241, 621] width 170 height 21
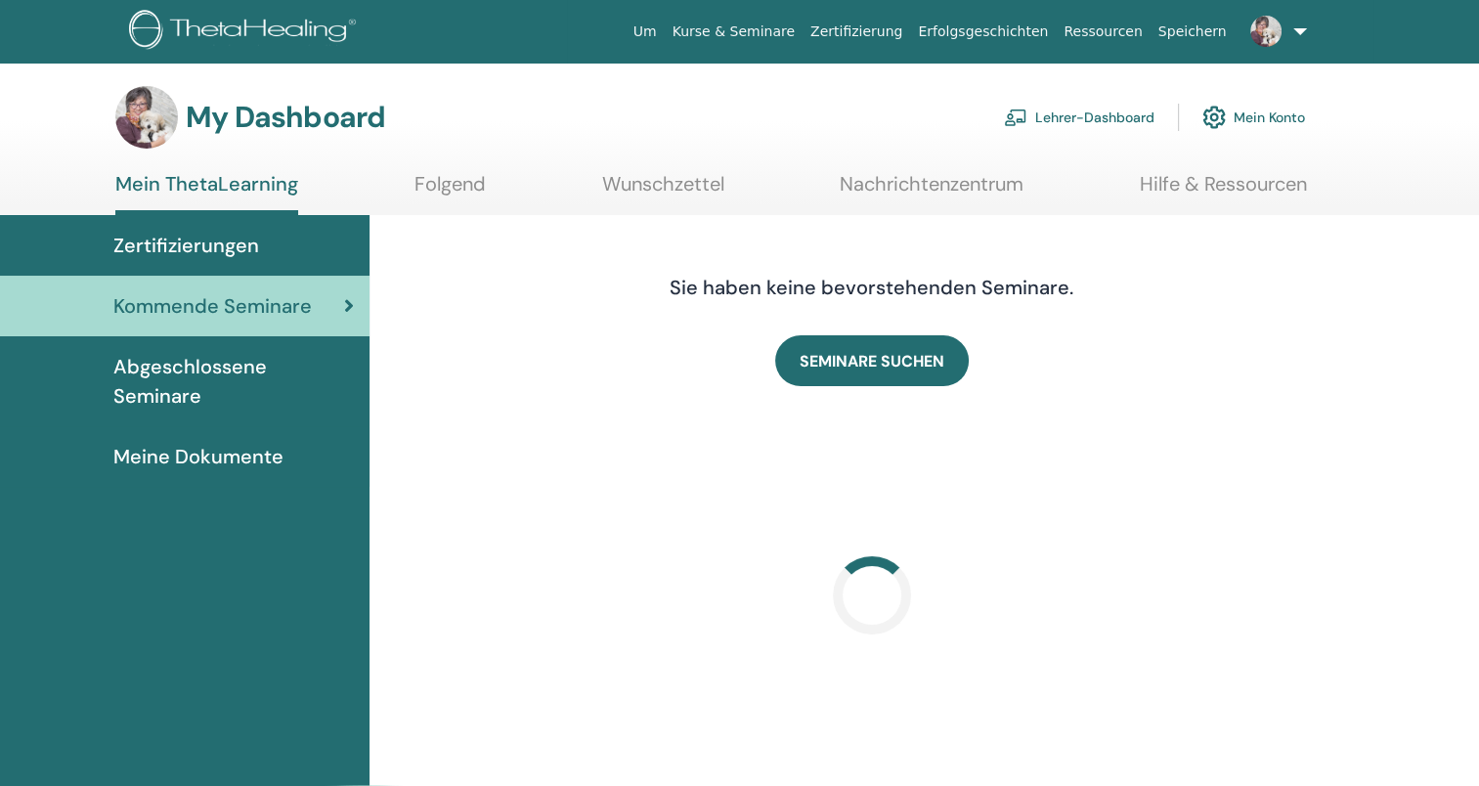
click at [1067, 113] on link "Lehrer-Dashboard" at bounding box center [1079, 117] width 151 height 43
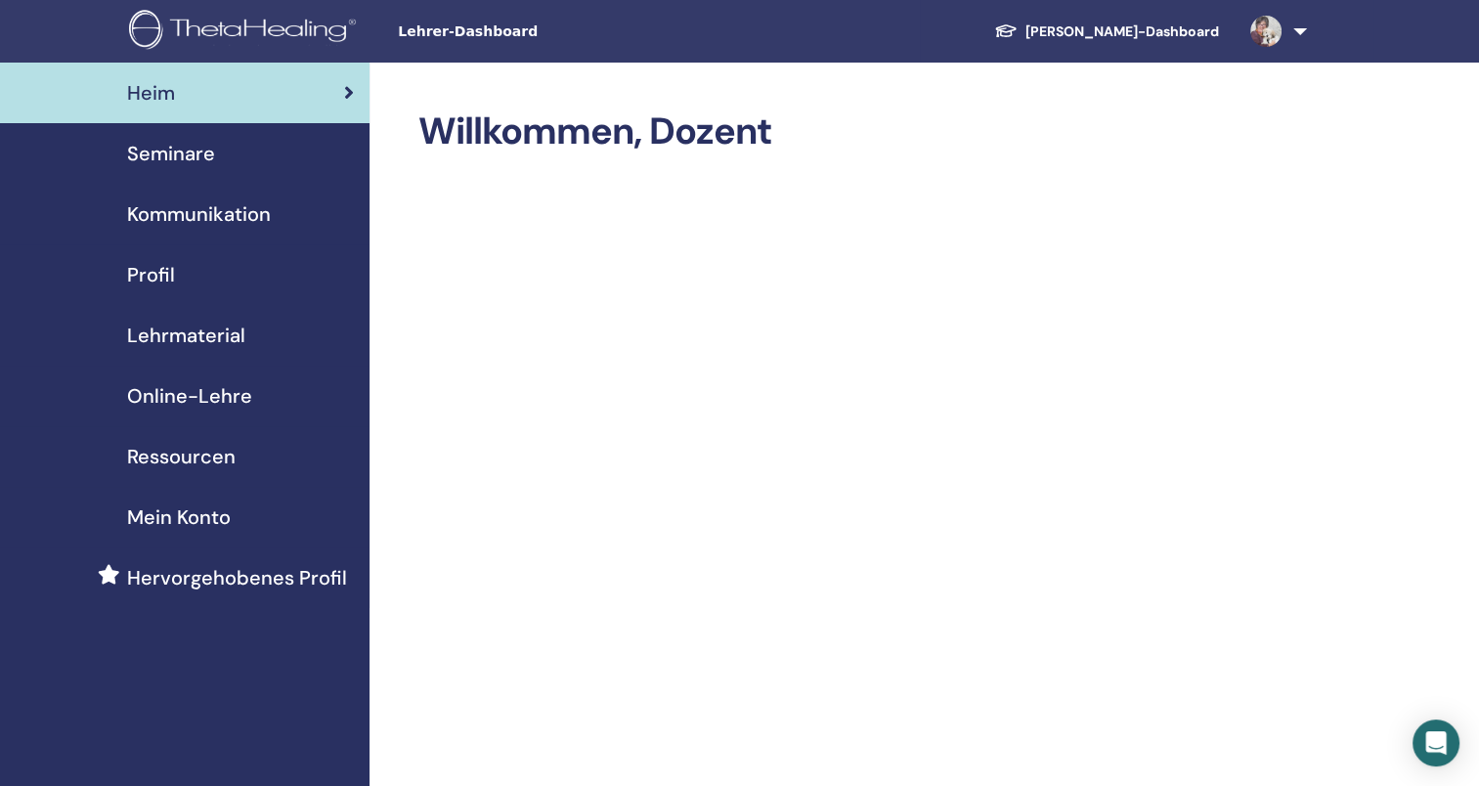
click at [225, 329] on span "Lehrmaterial" at bounding box center [186, 335] width 118 height 29
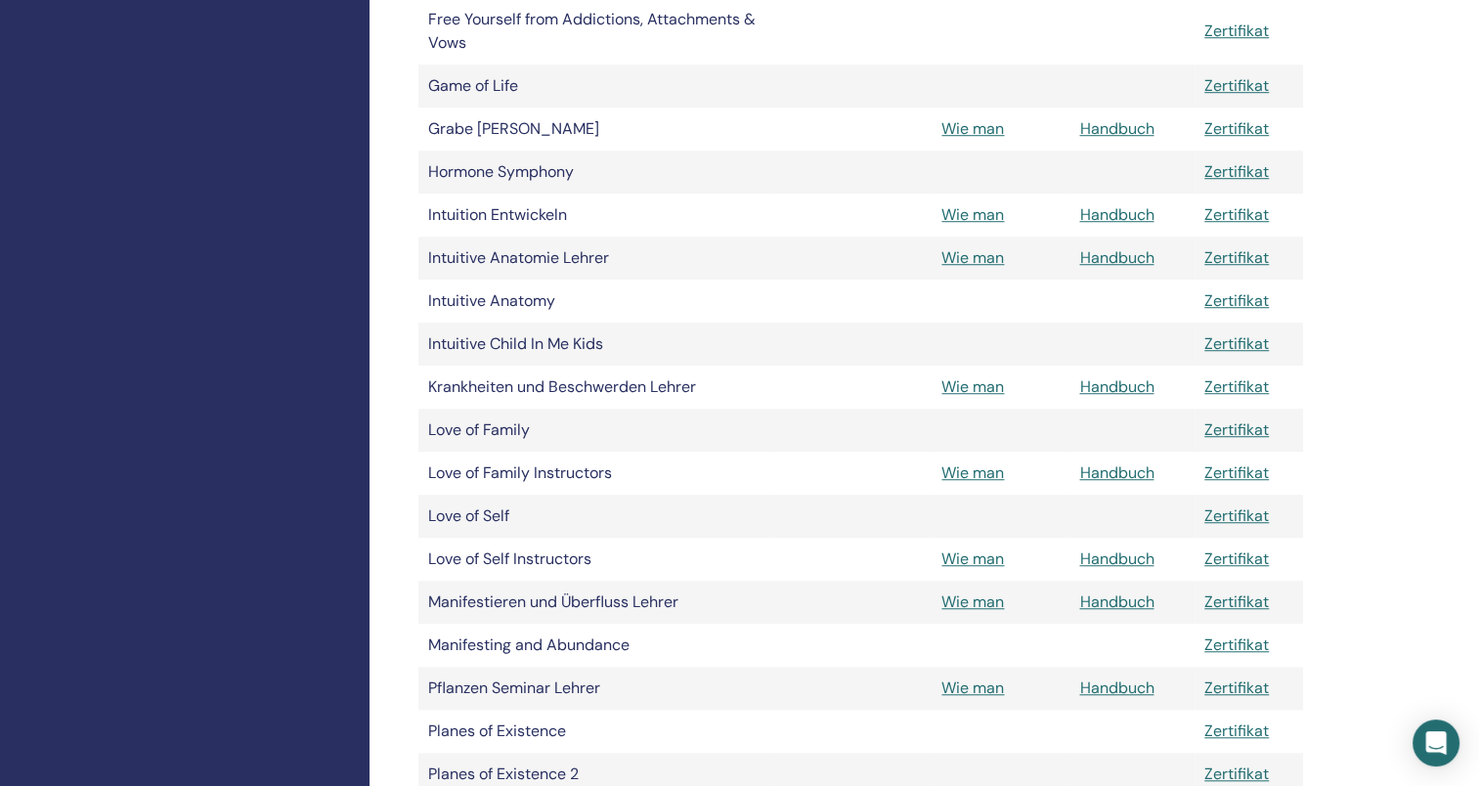
scroll to position [1482, 0]
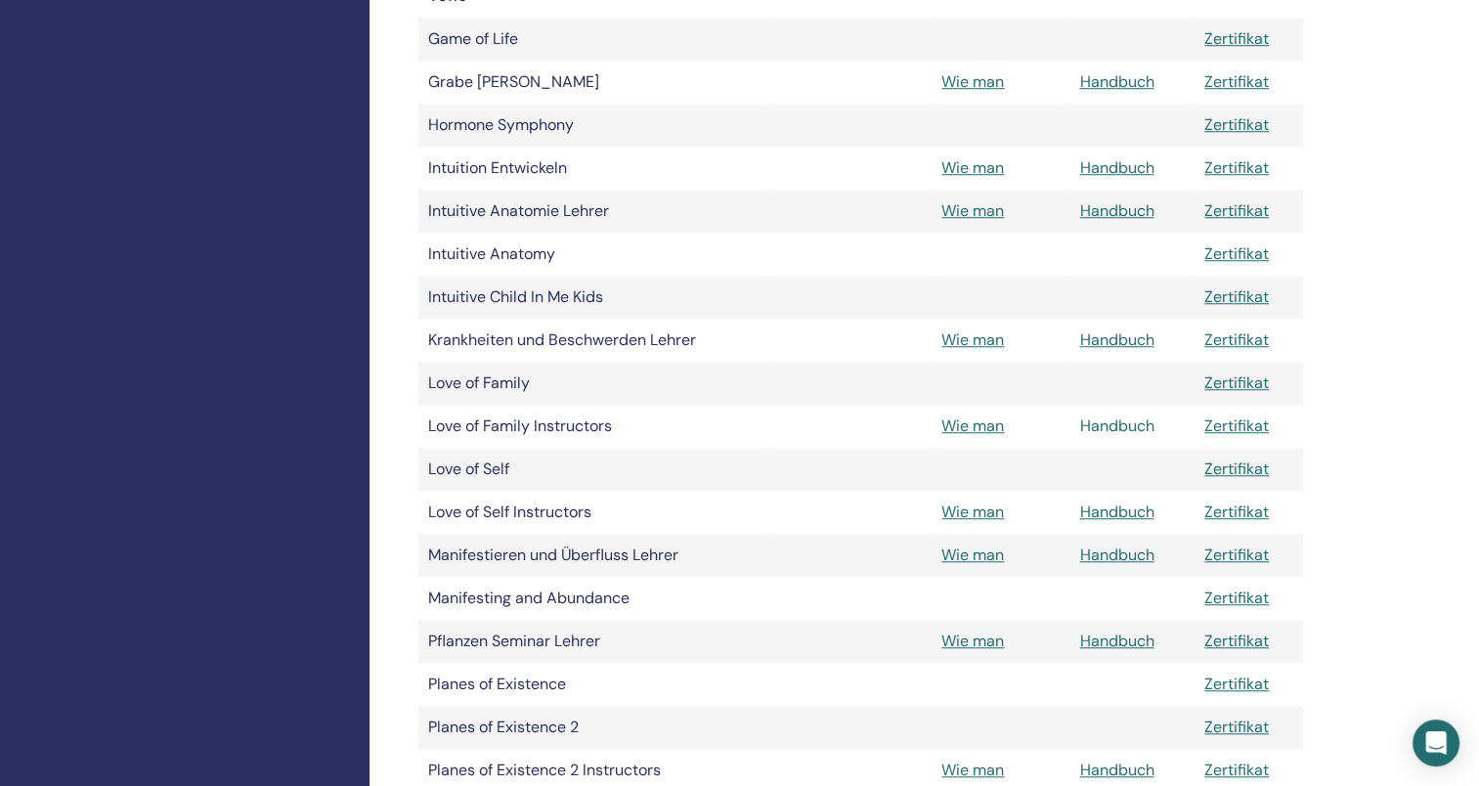
click at [1128, 426] on link "Handbuch" at bounding box center [1116, 426] width 74 height 21
